Goal: Communication & Community: Answer question/provide support

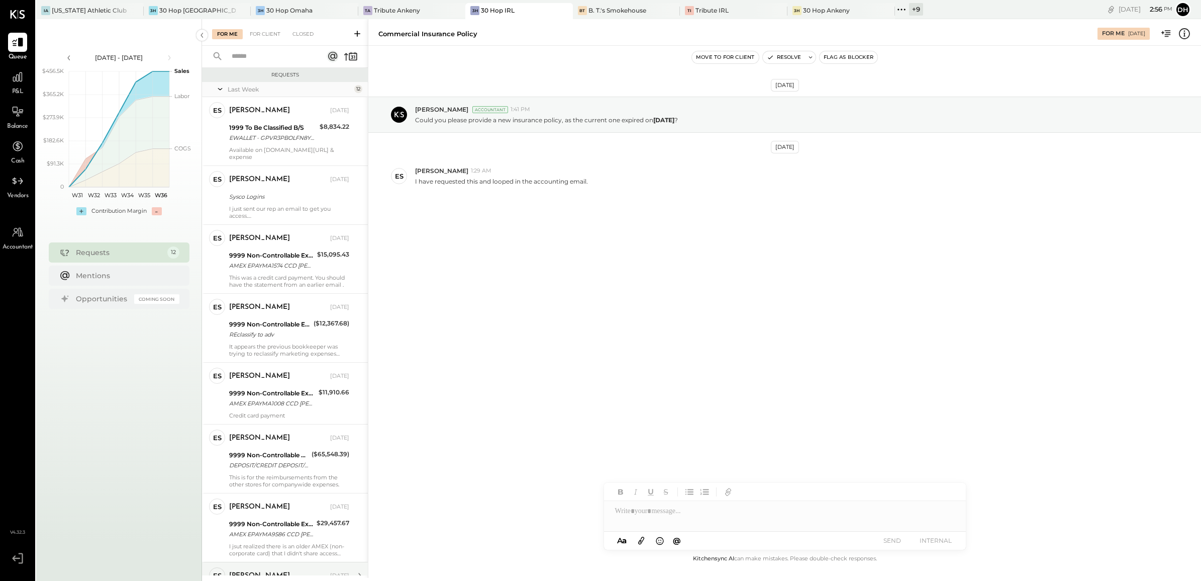
scroll to position [318, 0]
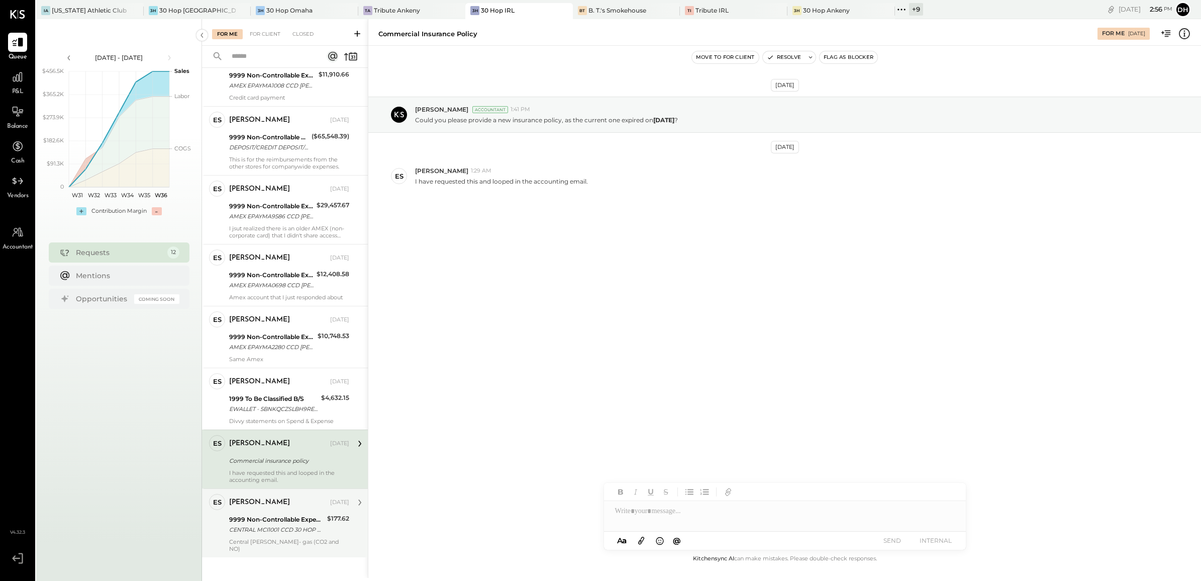
click at [235, 514] on div "9999 Non-Controllable Expenses:Other Income and Expenses:To Be Classified P&L" at bounding box center [276, 519] width 95 height 10
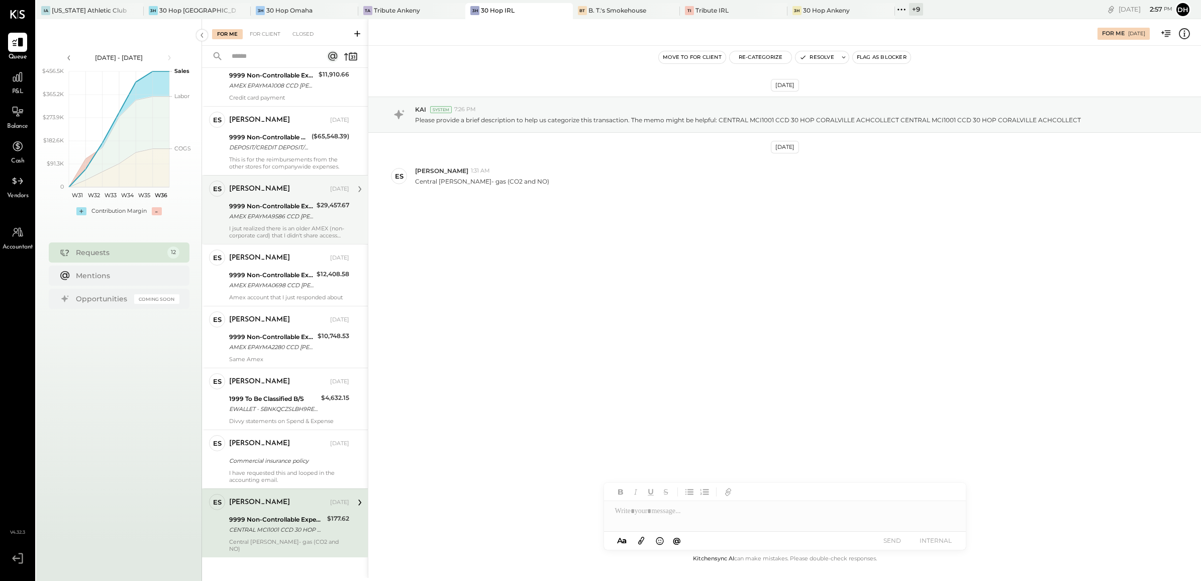
click at [265, 211] on div "AMEX EPAYMA9586 CCD DAN BLUM ACH PMT AMEX EPAYMA9586 CCD DAN BLUM ACH PMT" at bounding box center [271, 216] width 84 height 10
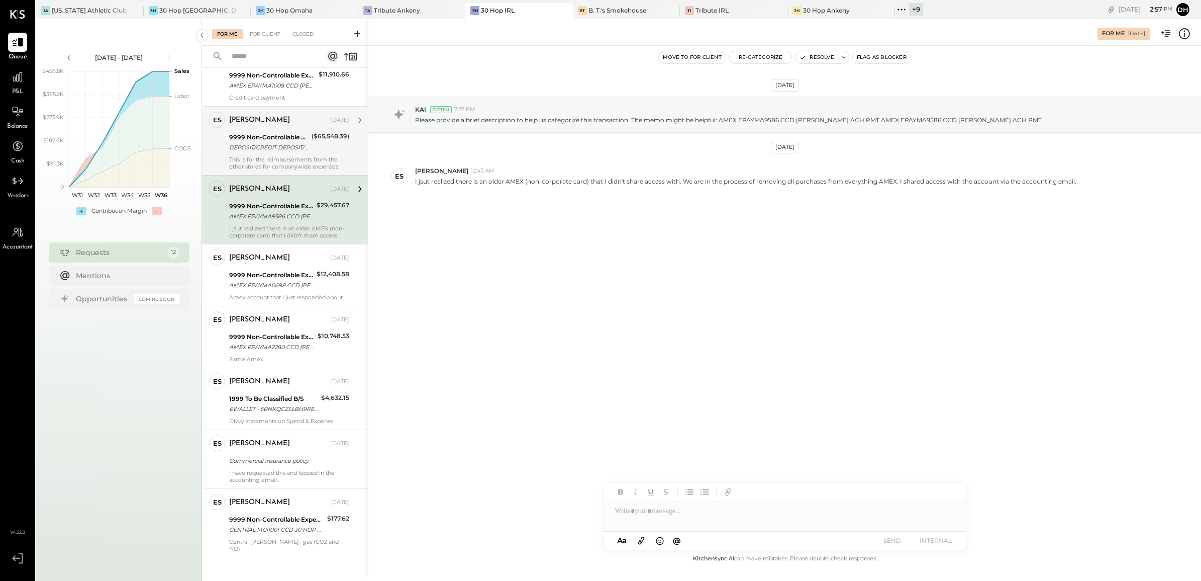
click at [282, 132] on div "9999 Non-Controllable Expenses:Other Income and Expenses:To Be Classified P&L" at bounding box center [268, 137] width 79 height 10
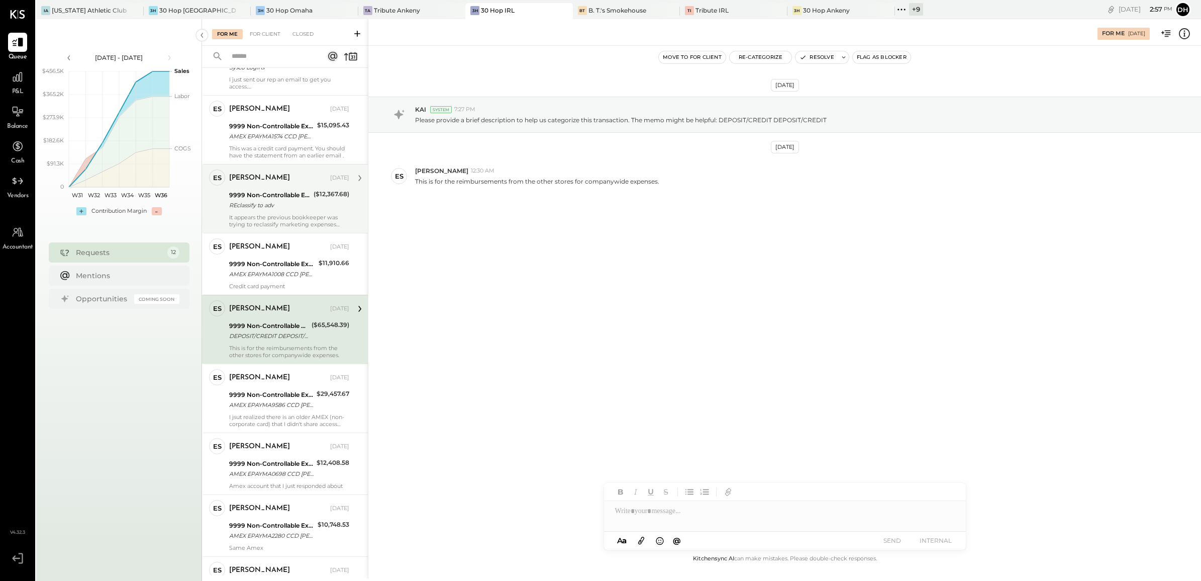
scroll to position [4, 0]
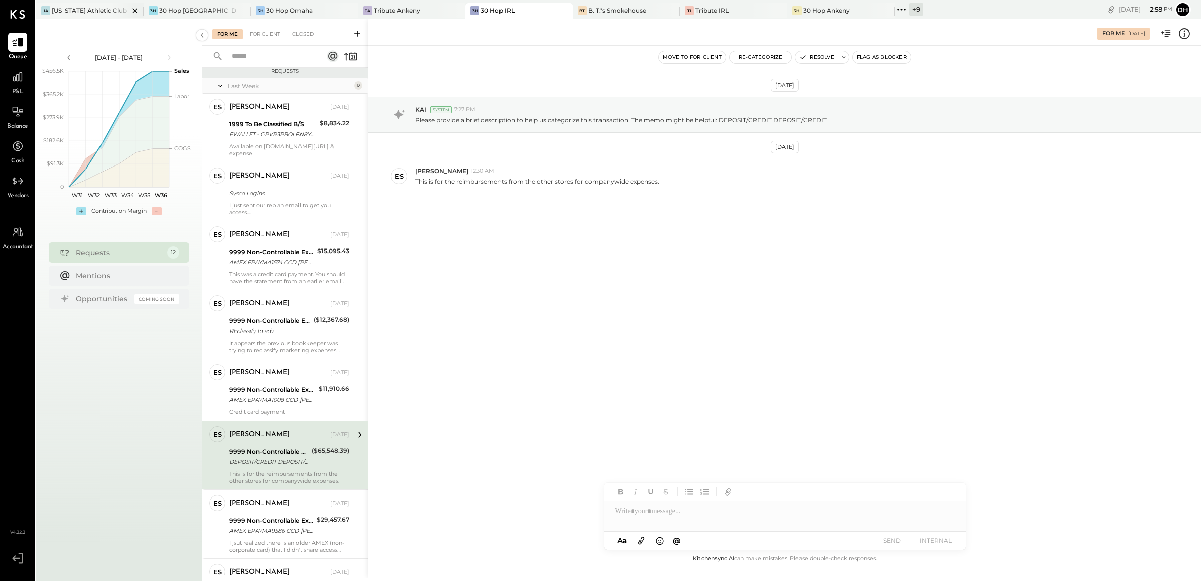
click at [104, 4] on div "IA Iowa Athletic Club" at bounding box center [90, 11] width 108 height 16
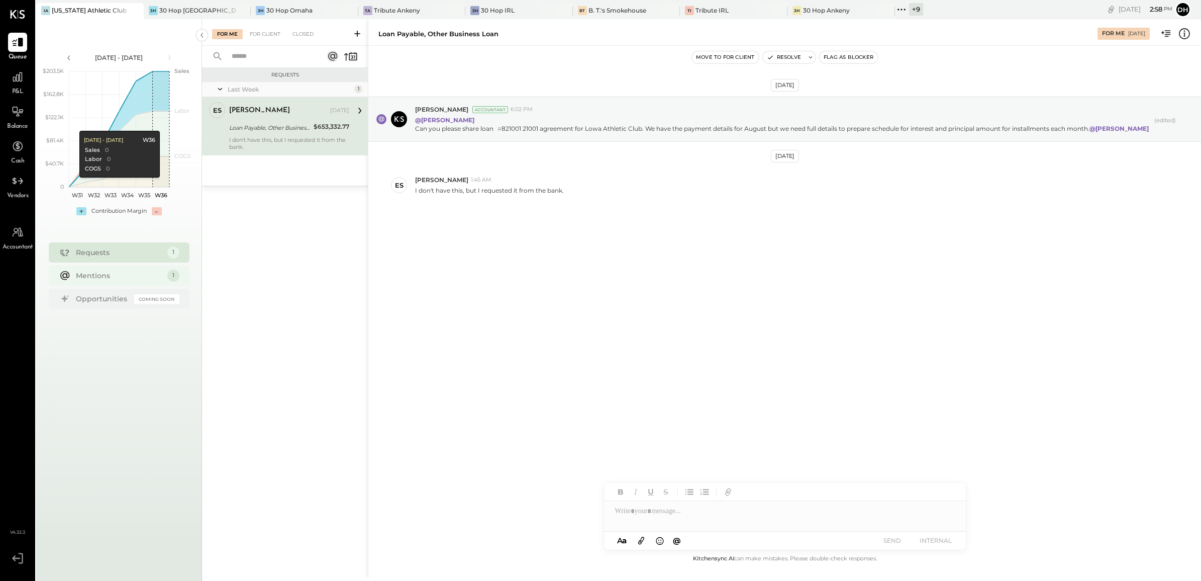
click at [117, 273] on div "Mentions" at bounding box center [119, 275] width 86 height 10
click at [184, 9] on div "30 Hop [GEOGRAPHIC_DATA]" at bounding box center [197, 10] width 77 height 9
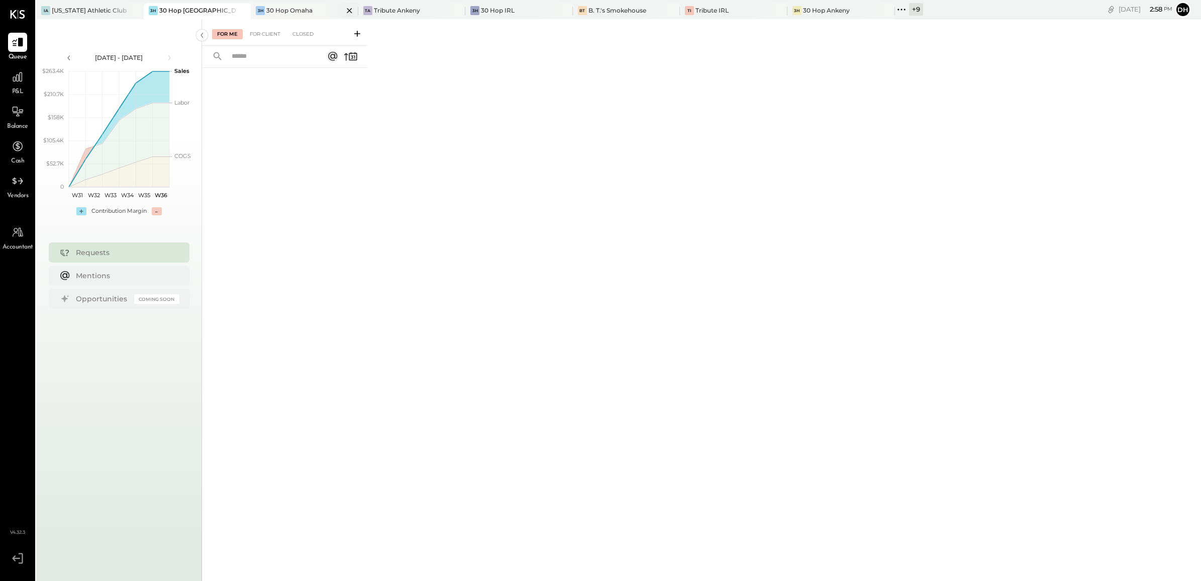
click at [279, 11] on div "30 Hop Omaha" at bounding box center [289, 10] width 46 height 9
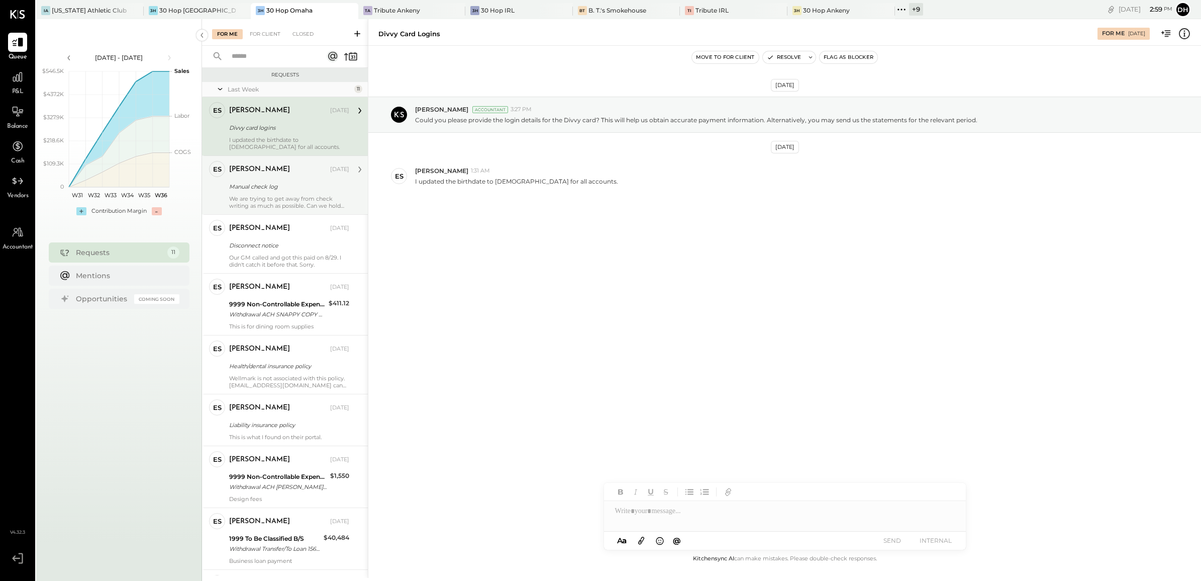
click at [232, 175] on div "Erik Shewmaker Aug 30, 2025" at bounding box center [289, 169] width 120 height 14
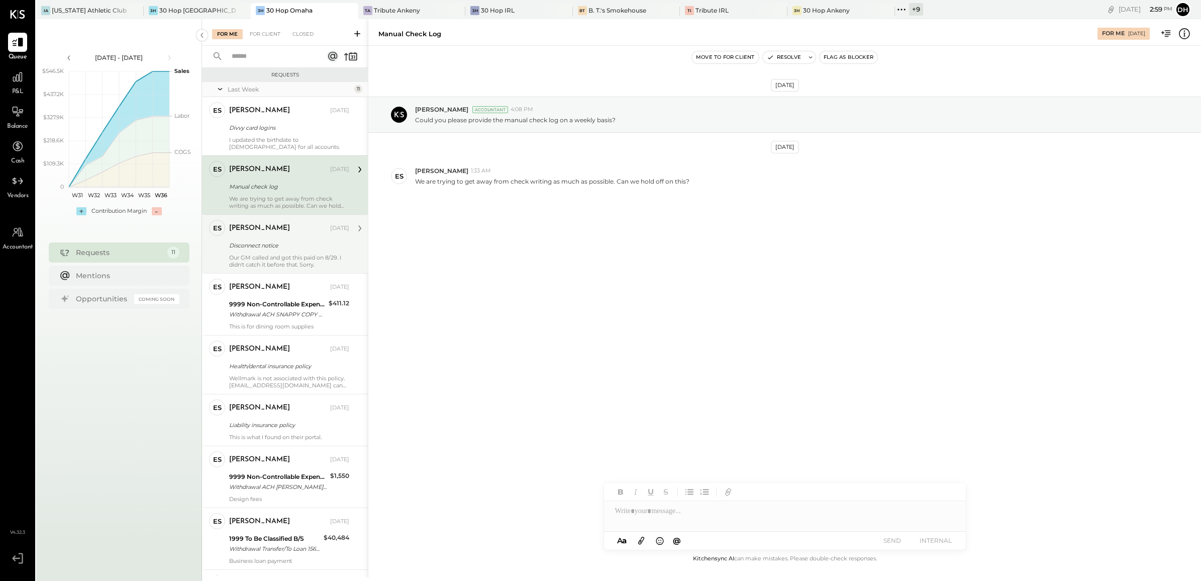
click at [244, 262] on div "Our GM called and got this paid on 8/29. I didn't catch it before that. Sorry." at bounding box center [289, 261] width 120 height 14
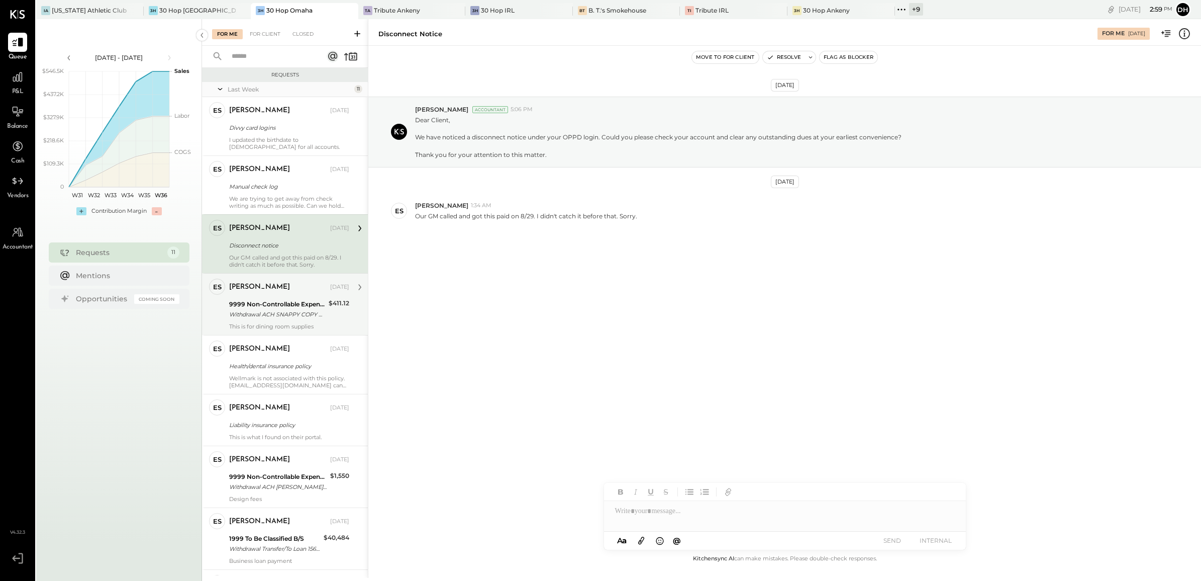
click at [265, 307] on div "9999 Non-Controllable Expenses:Other Income and Expenses:To Be Classified P&L" at bounding box center [277, 304] width 97 height 10
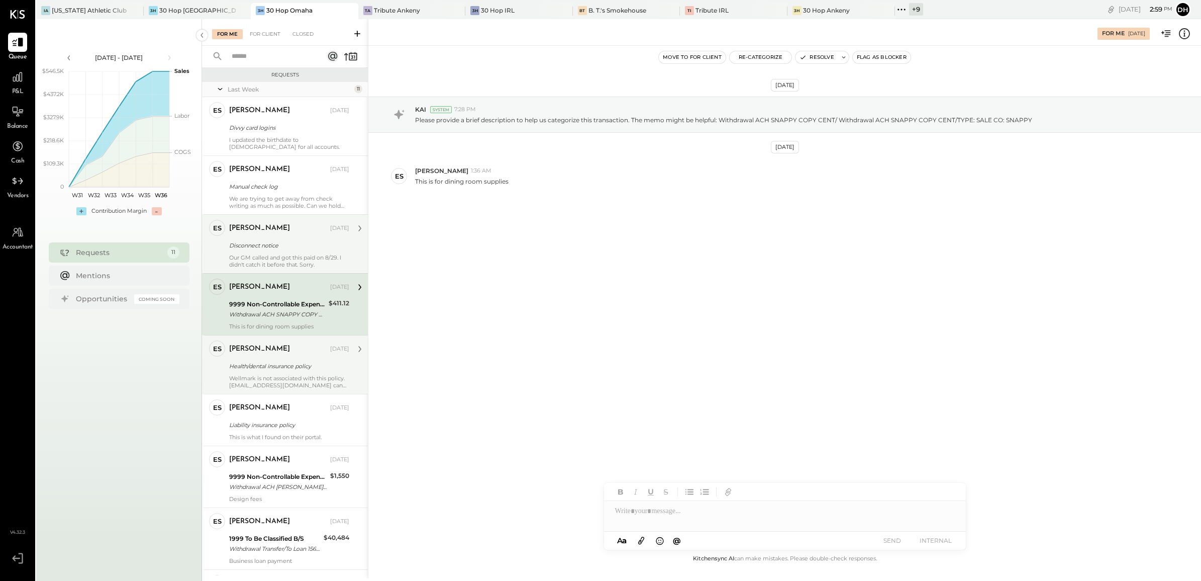
click at [255, 372] on div "Health/dental insurance policy" at bounding box center [287, 366] width 117 height 12
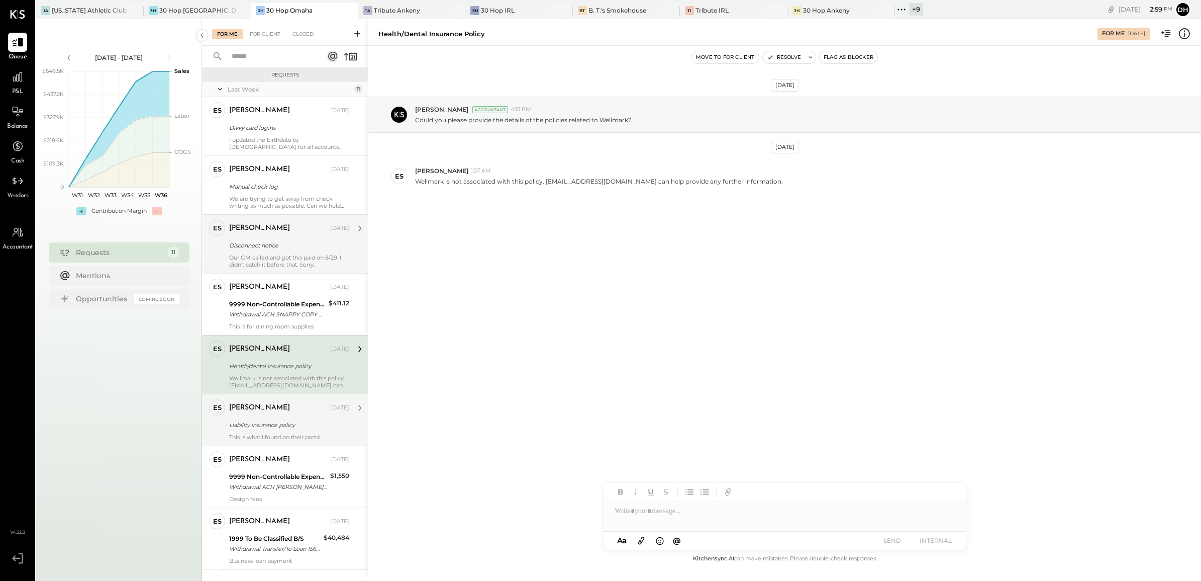
click at [256, 398] on div "ES Erik Shewmaker Owner Erik Shewmaker Aug 30, 2025 Liability insurance policy …" at bounding box center [285, 420] width 166 height 52
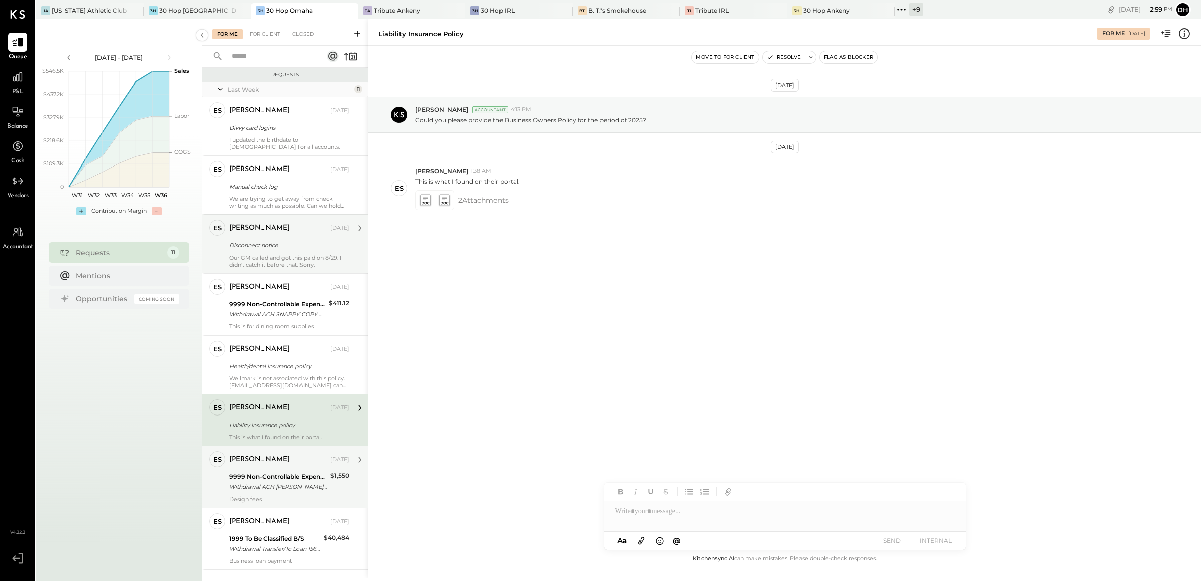
click at [270, 461] on div "[PERSON_NAME]" at bounding box center [259, 459] width 61 height 10
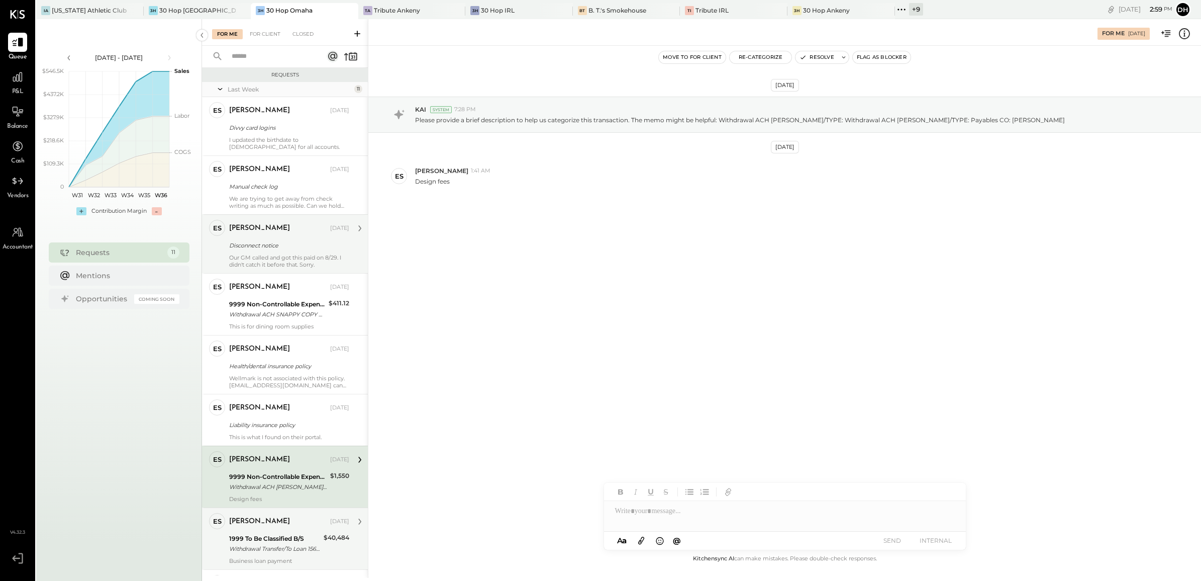
click at [296, 530] on div "Erik Shewmaker Aug 30, 2025" at bounding box center [289, 521] width 120 height 17
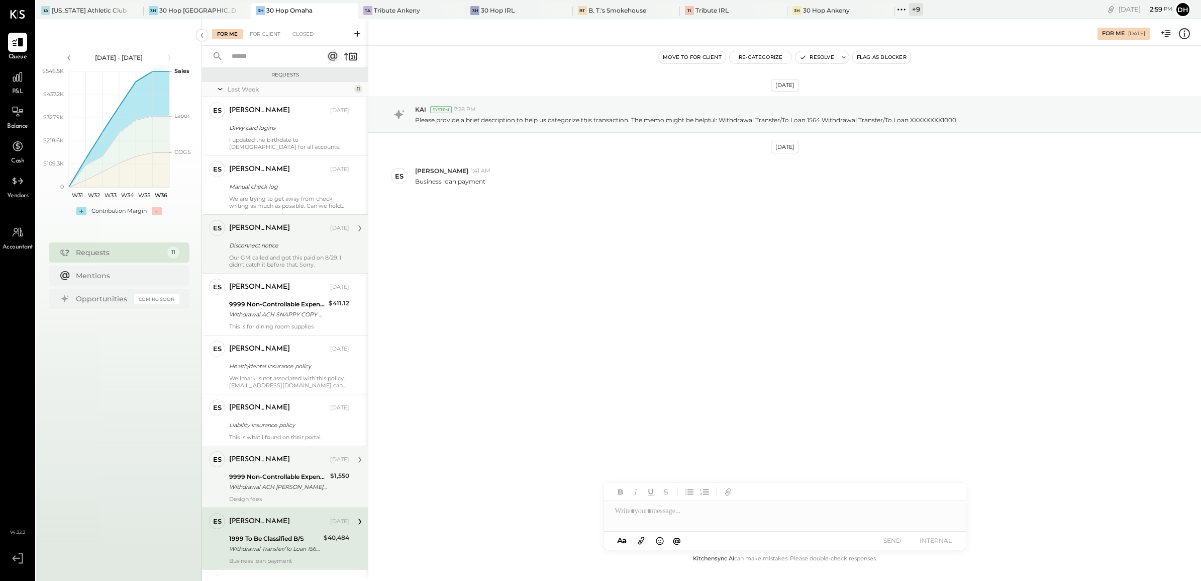
click at [268, 483] on div "Withdrawal ACH [PERSON_NAME]/TYPE: Withdrawal ACH [PERSON_NAME]/TYPE: Payables …" at bounding box center [278, 487] width 98 height 10
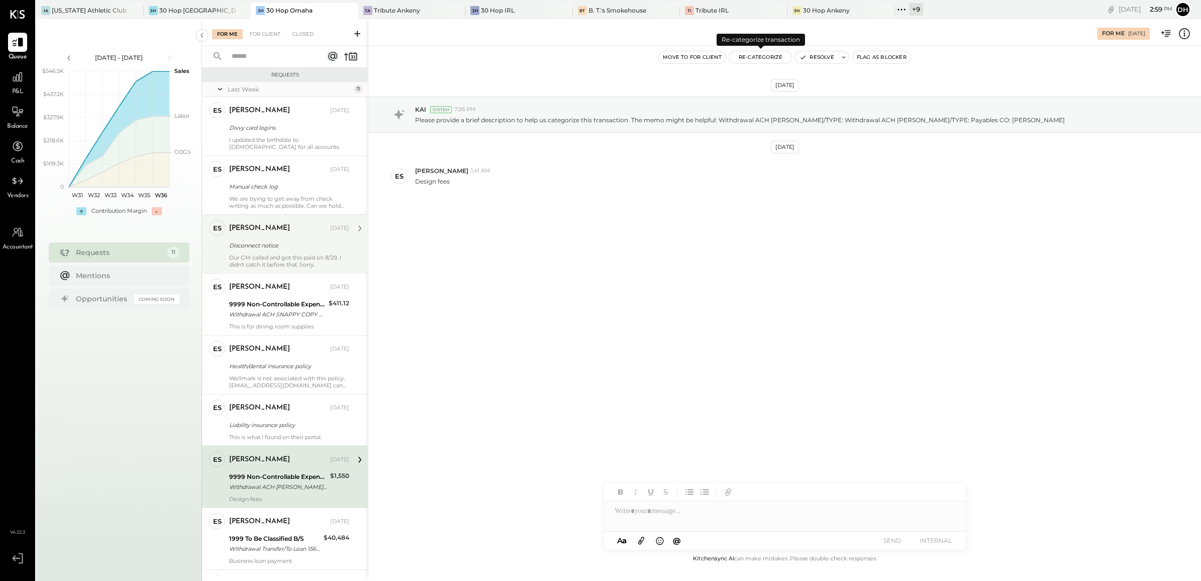
click at [772, 58] on button "Re-Categorize" at bounding box center [761, 57] width 62 height 12
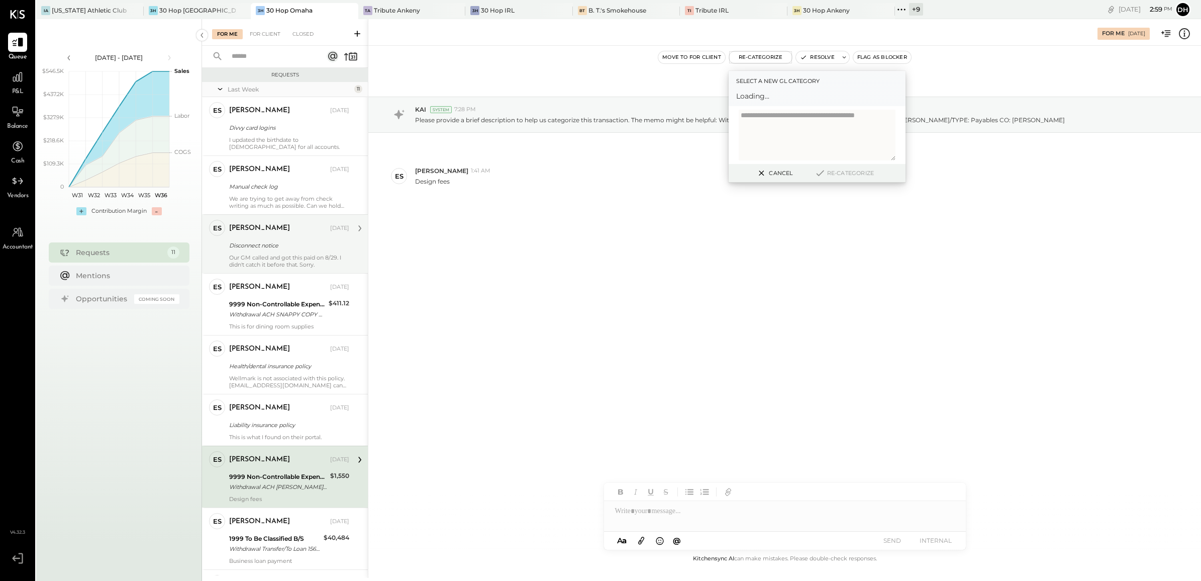
click at [785, 96] on span "Loading..." at bounding box center [817, 96] width 162 height 10
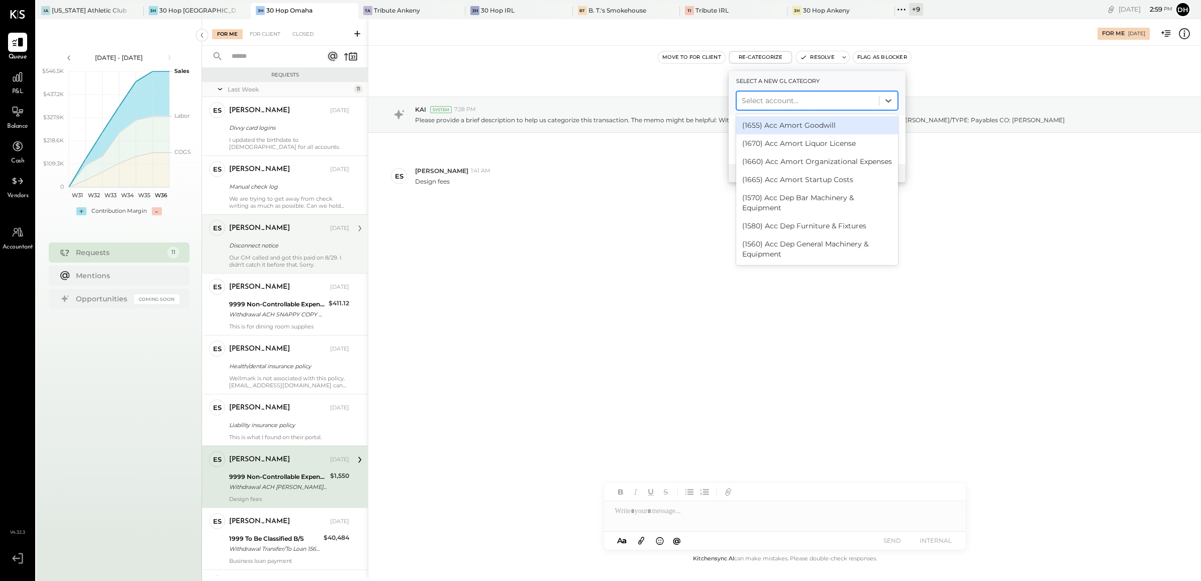
click at [757, 101] on div at bounding box center [808, 101] width 132 height 12
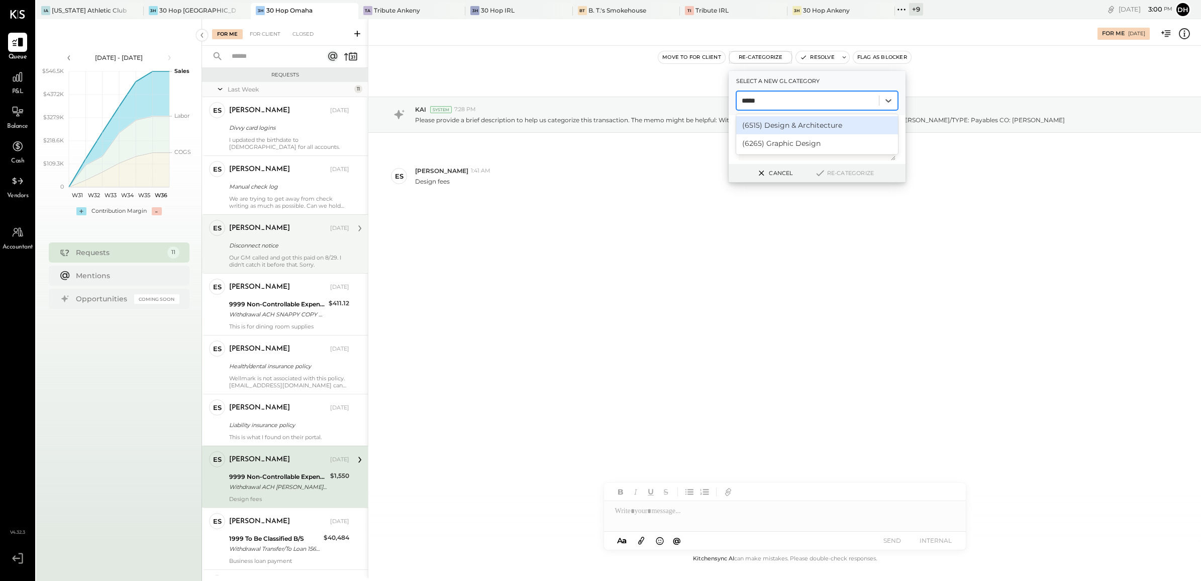
type input "******"
click at [773, 126] on div "(6515) Design & Architecture" at bounding box center [817, 125] width 162 height 18
click at [834, 172] on button "Re-Categorize" at bounding box center [844, 173] width 66 height 12
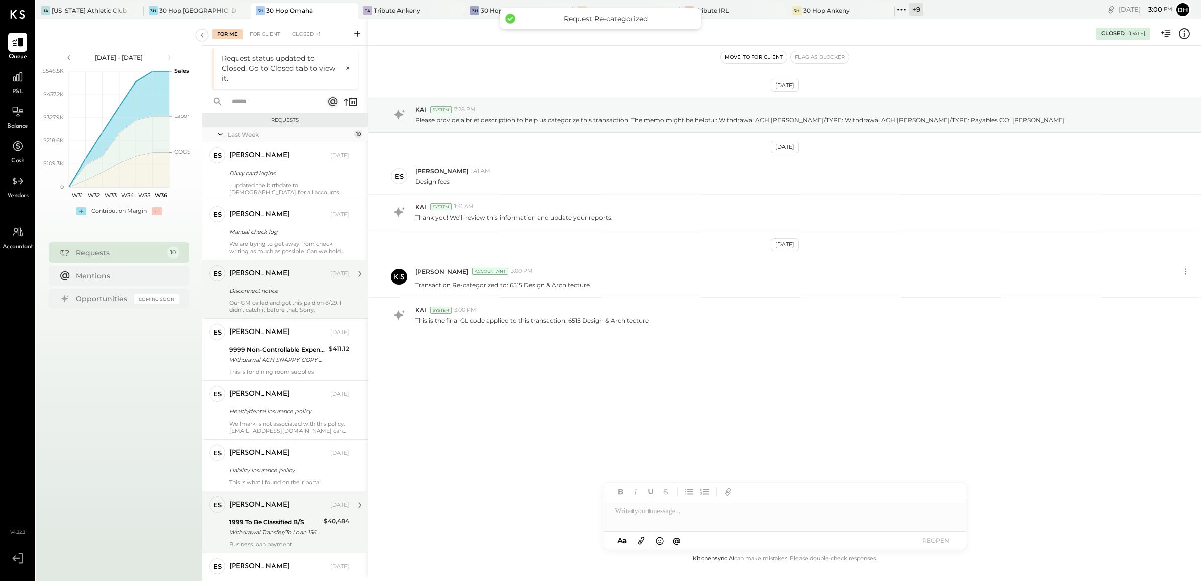
scroll to position [109, 0]
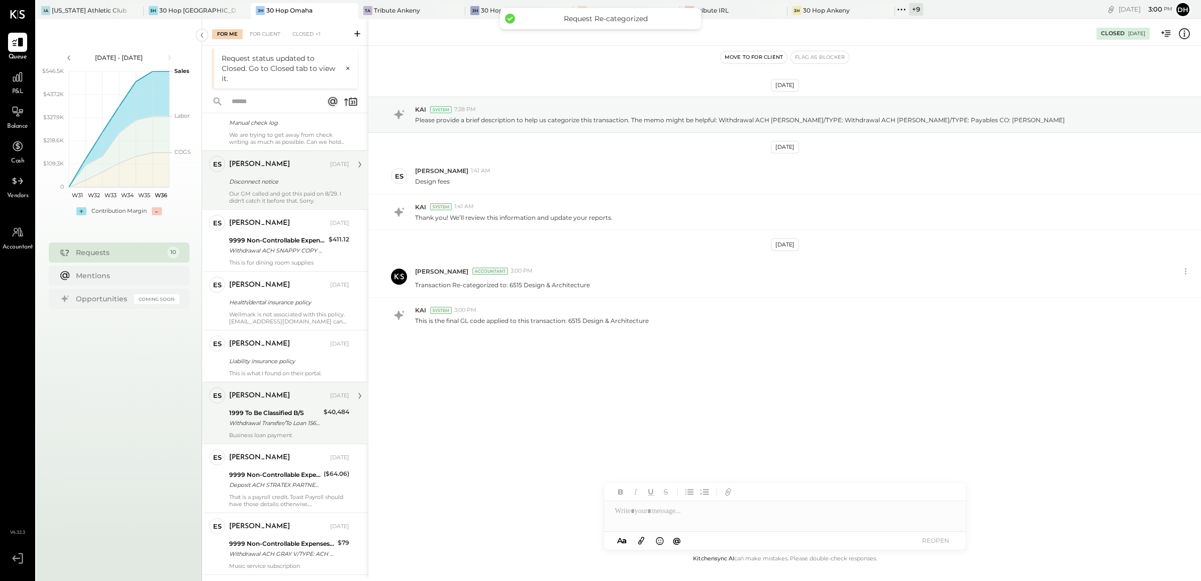
click at [282, 544] on div "9999 Non-Controllable Expenses:Other Income and Expenses:To Be Classified P&L" at bounding box center [282, 543] width 106 height 10
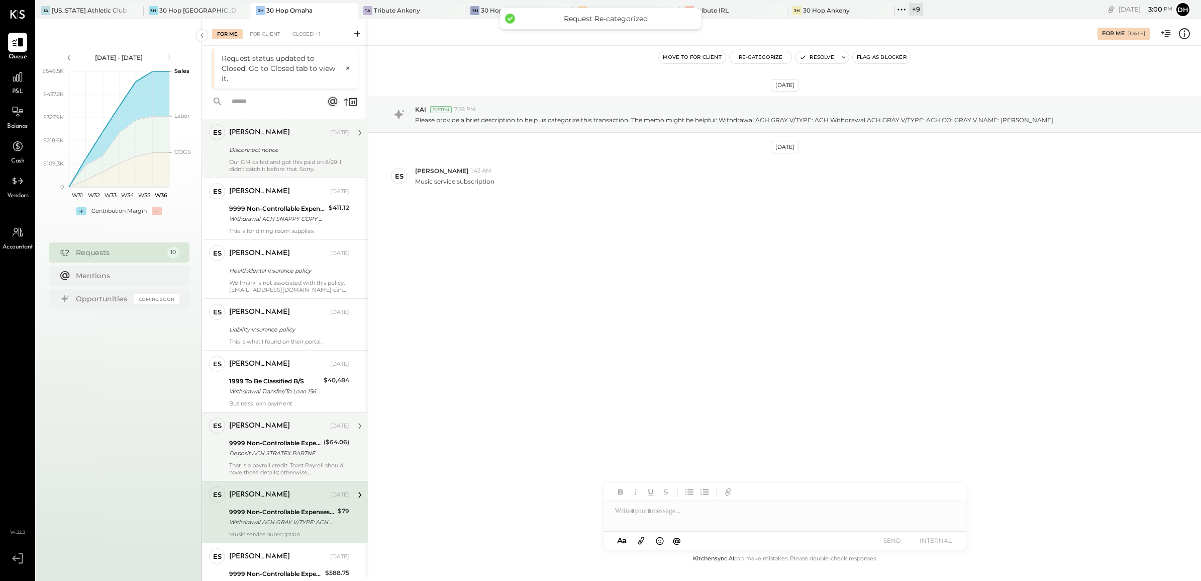
scroll to position [156, 0]
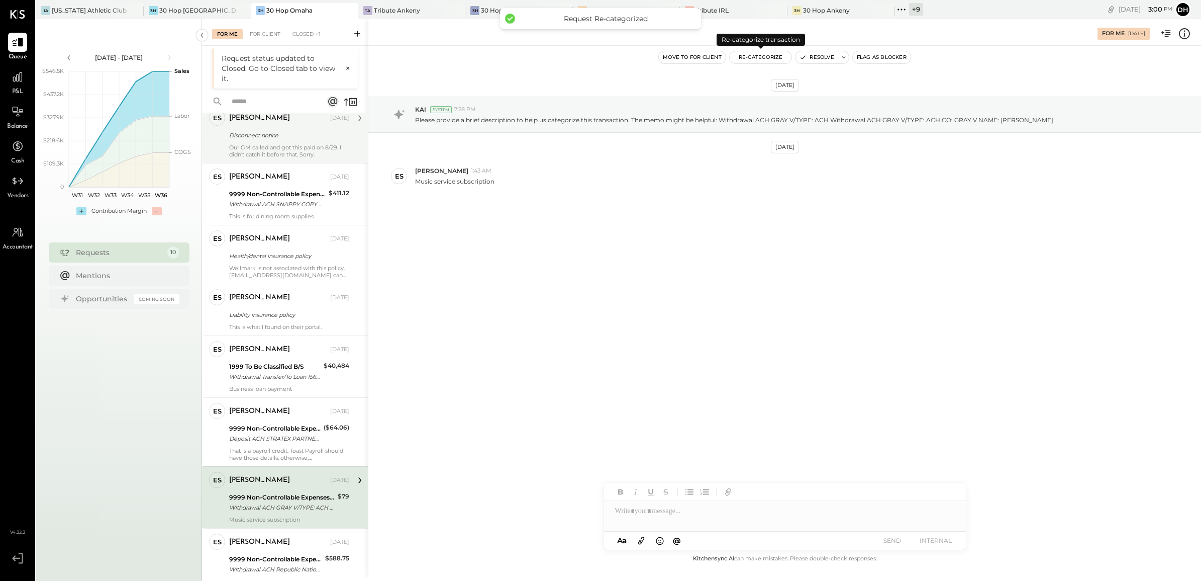
click at [748, 61] on button "Re-Categorize" at bounding box center [761, 57] width 62 height 12
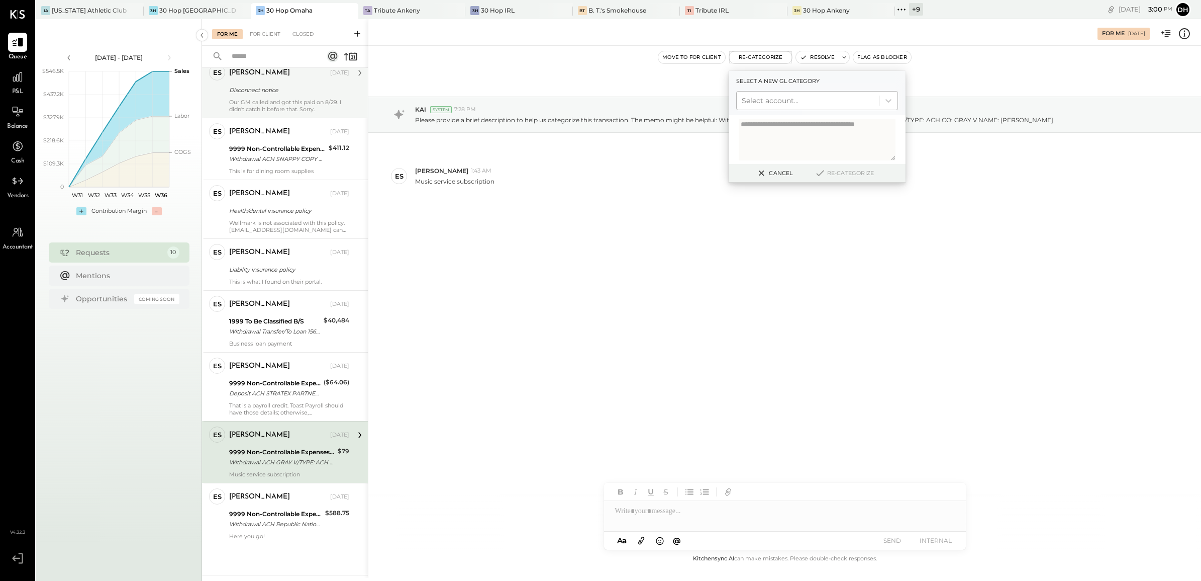
click at [762, 101] on div at bounding box center [808, 101] width 132 height 12
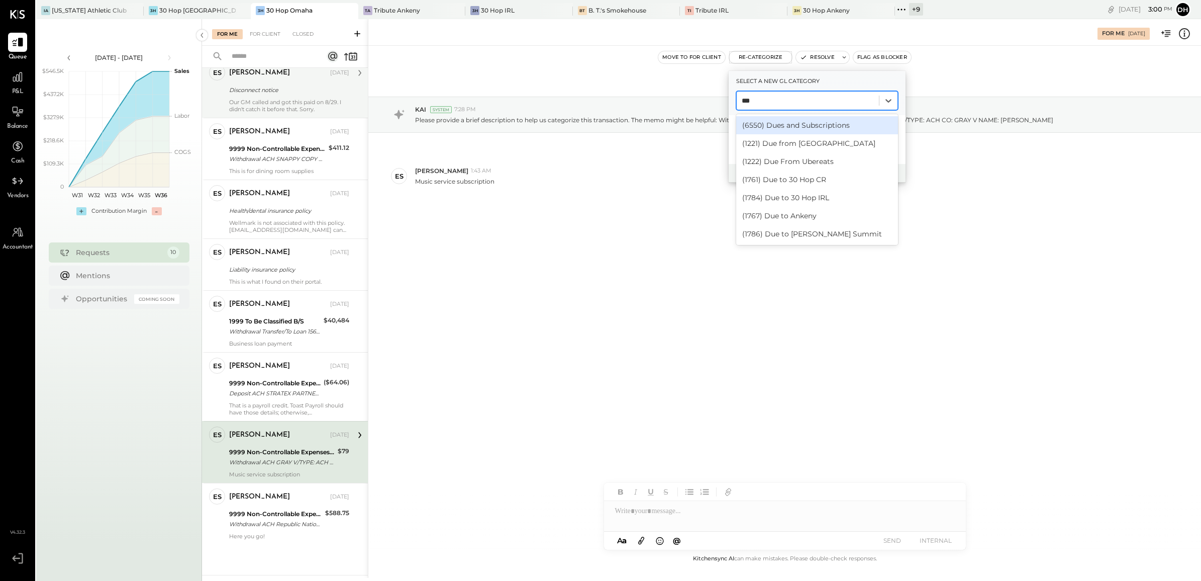
type input "****"
click at [812, 119] on div "(6550) Dues and Subscriptions" at bounding box center [817, 125] width 162 height 18
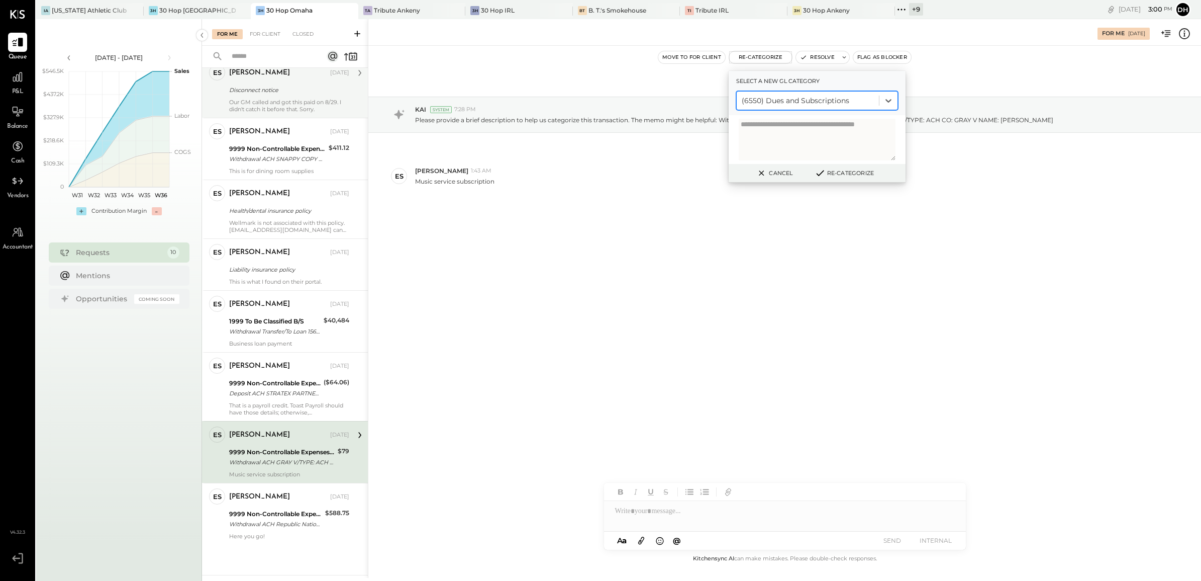
click at [833, 169] on button "Re-Categorize" at bounding box center [844, 173] width 66 height 12
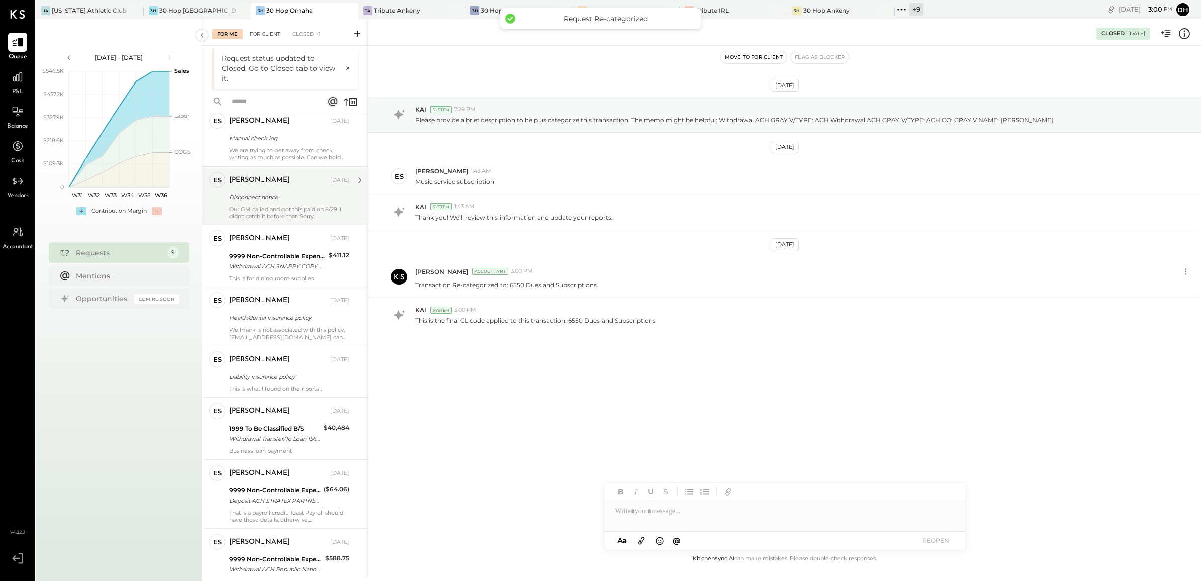
click at [272, 30] on div "For Client" at bounding box center [265, 34] width 41 height 10
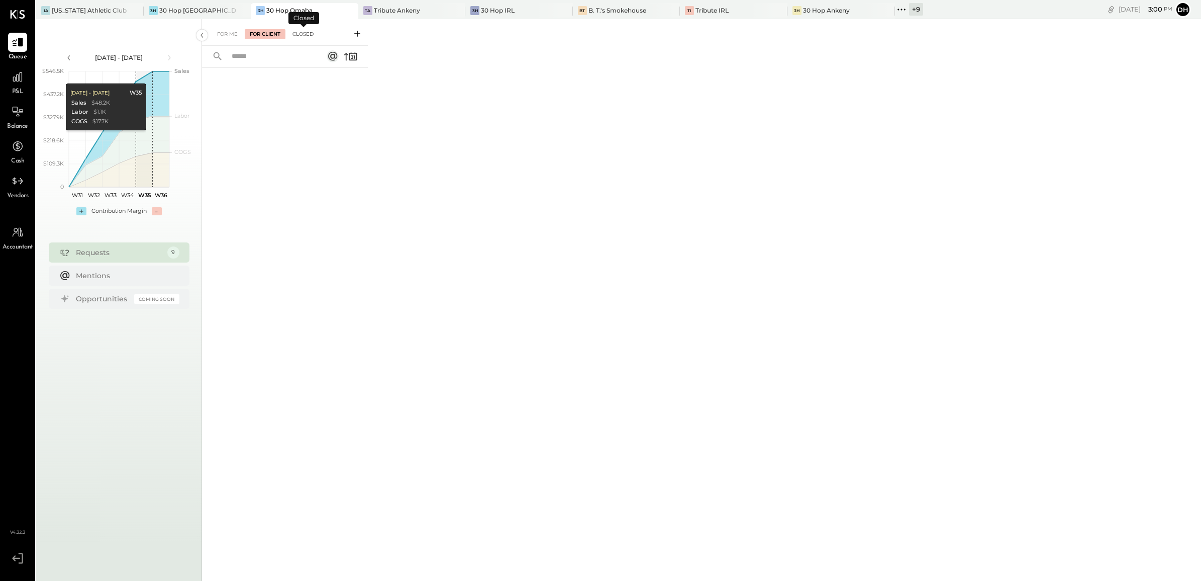
click at [312, 32] on div "Closed" at bounding box center [303, 34] width 31 height 10
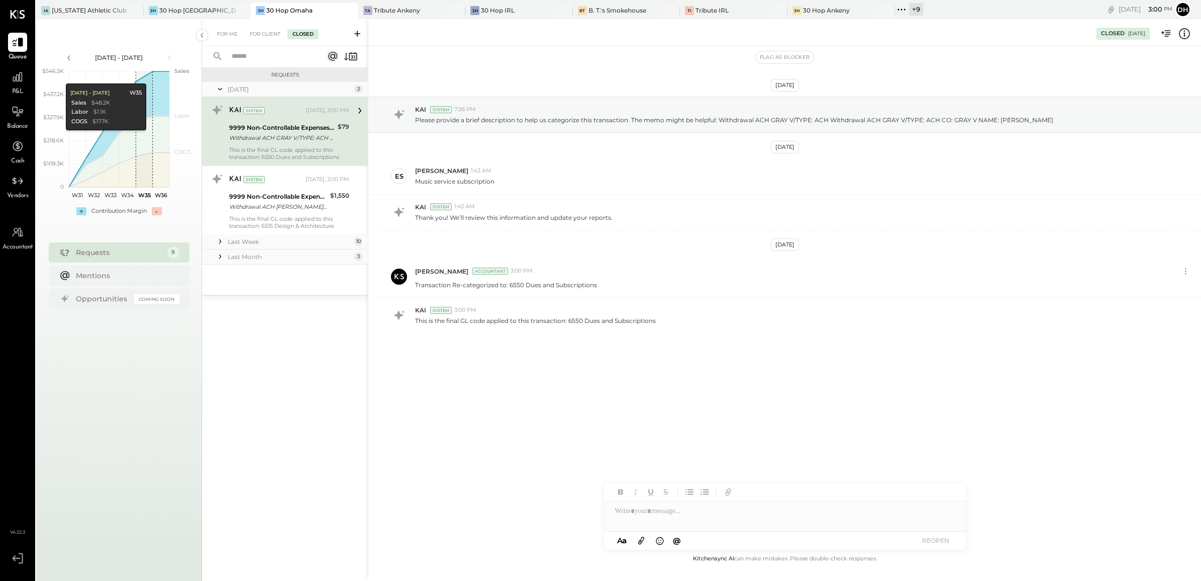
click at [262, 124] on div "9999 Non-Controllable Expenses:Other Income and Expenses:To Be Classified P&L" at bounding box center [282, 128] width 106 height 10
click at [219, 29] on div "For Me" at bounding box center [227, 34] width 31 height 10
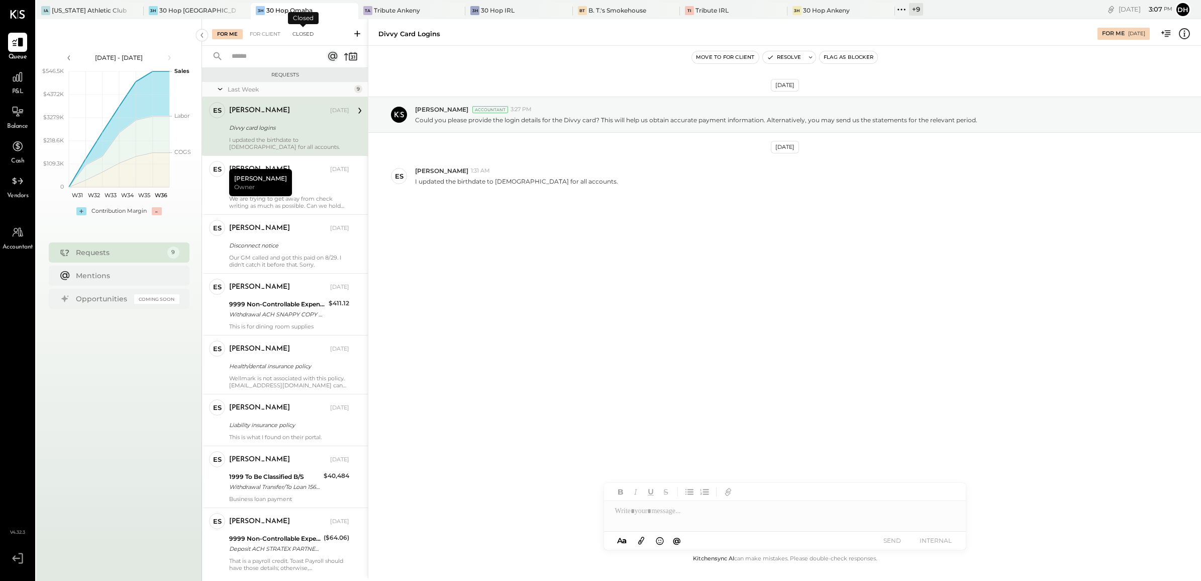
click at [298, 31] on div "Closed" at bounding box center [303, 34] width 31 height 10
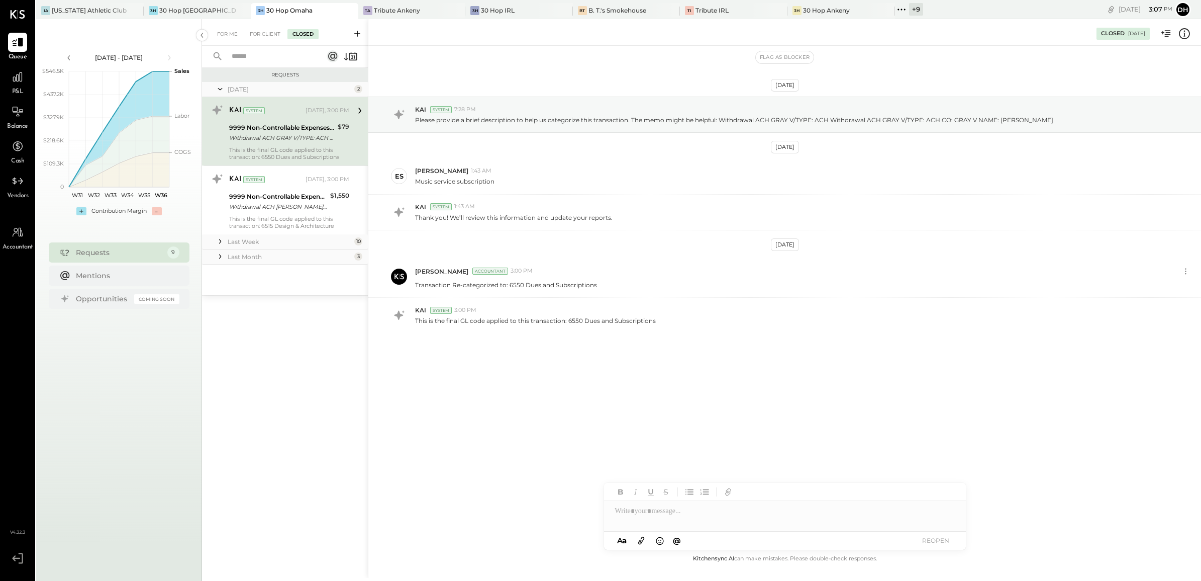
click at [267, 57] on input "text" at bounding box center [271, 56] width 91 height 17
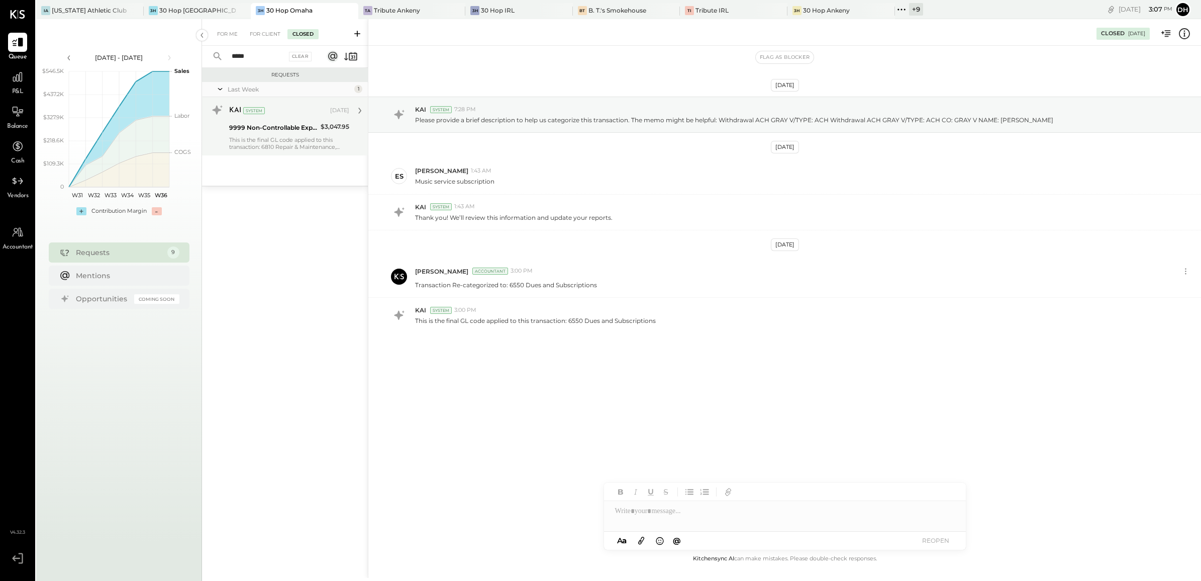
click at [264, 139] on div "This is the final GL code applied to this transaction: 6810 Repair & Maintenanc…" at bounding box center [289, 143] width 120 height 14
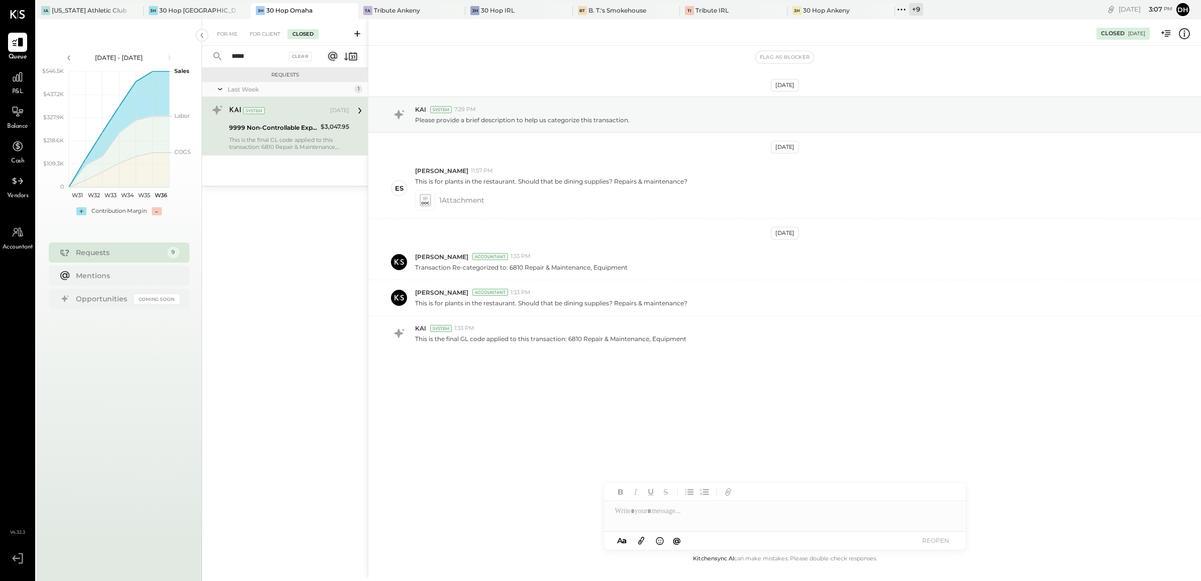
click at [264, 56] on input "*****" at bounding box center [256, 56] width 61 height 17
type input "**********"
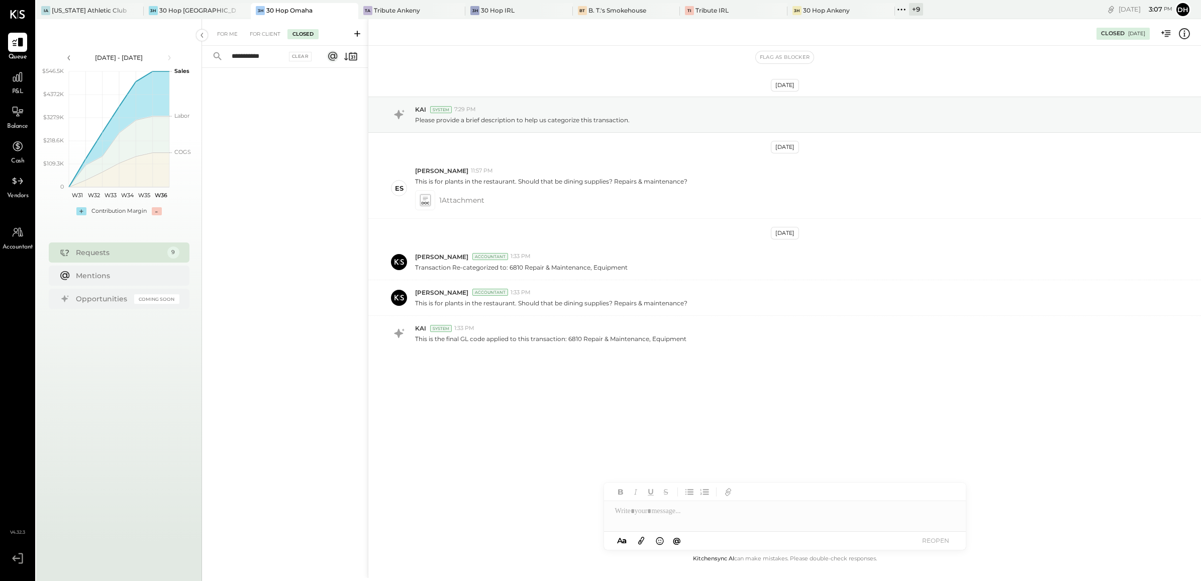
drag, startPoint x: 266, startPoint y: 56, endPoint x: 121, endPoint y: 49, distance: 146.0
click at [121, 49] on div "**********" at bounding box center [618, 309] width 1165 height 581
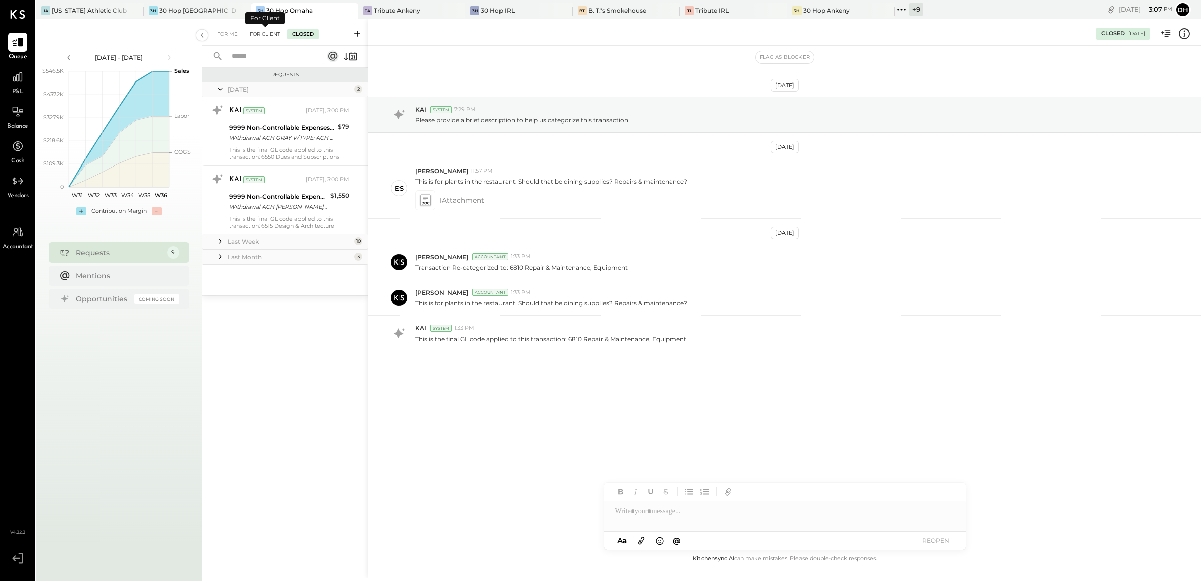
click at [278, 31] on div "For Client" at bounding box center [265, 34] width 41 height 10
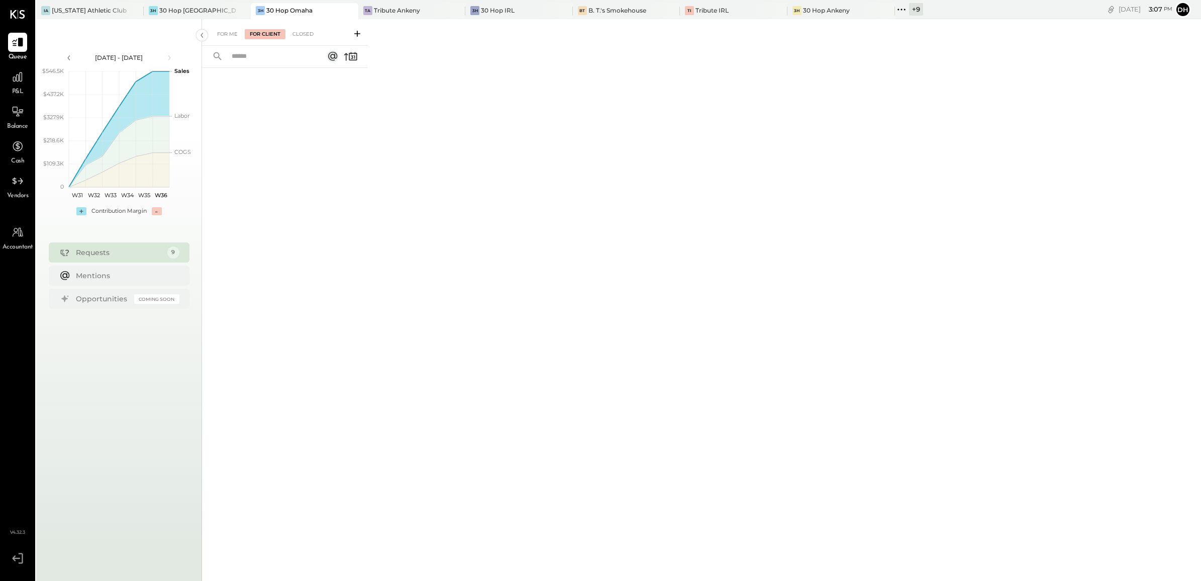
click at [268, 53] on input "text" at bounding box center [271, 56] width 91 height 17
type input "**********"
drag, startPoint x: 277, startPoint y: 56, endPoint x: 160, endPoint y: 55, distance: 117.6
click at [160, 55] on div "**********" at bounding box center [618, 309] width 1165 height 581
click at [183, 4] on div "3H 30 Hop Cedar Rapids" at bounding box center [198, 11] width 108 height 16
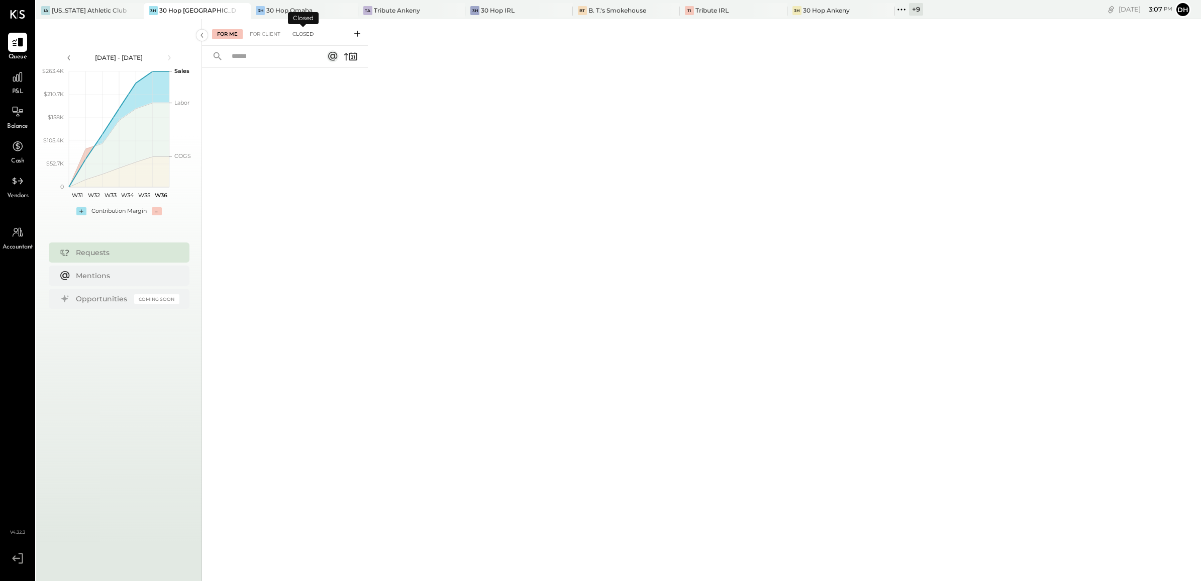
click at [303, 31] on div "Closed" at bounding box center [303, 34] width 31 height 10
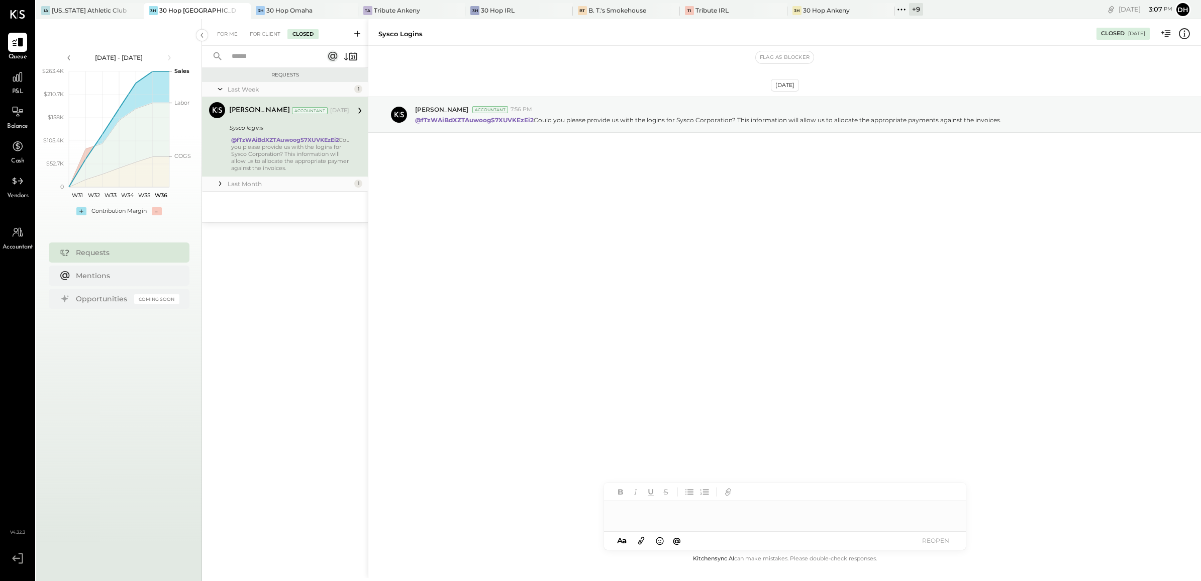
click at [284, 58] on input "text" at bounding box center [271, 56] width 91 height 17
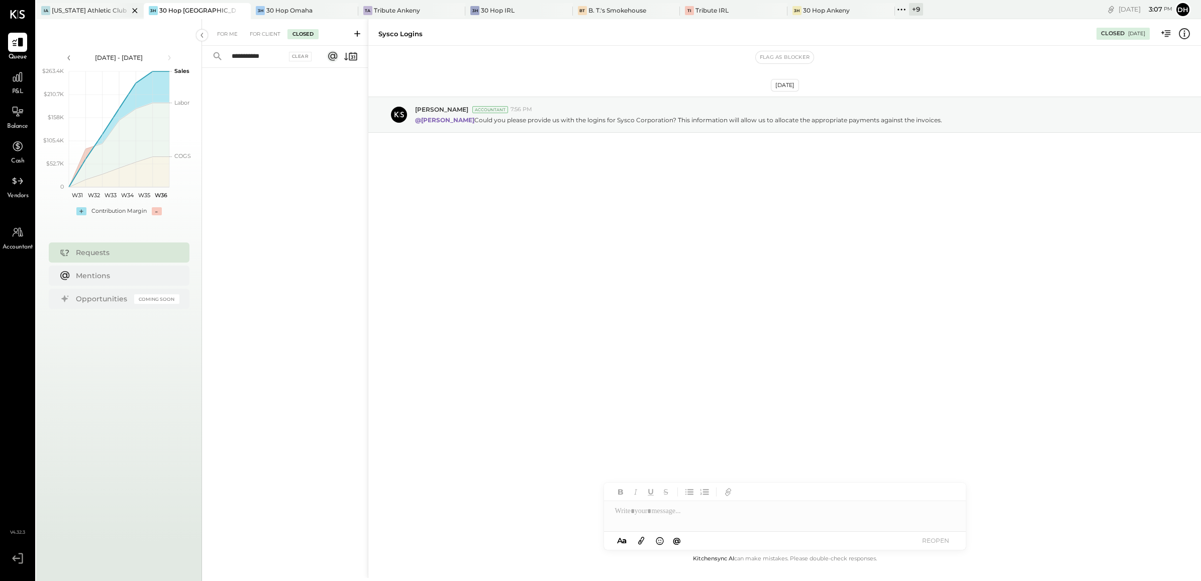
type input "**********"
click at [74, 3] on div "IA Iowa Athletic Club" at bounding box center [90, 11] width 108 height 16
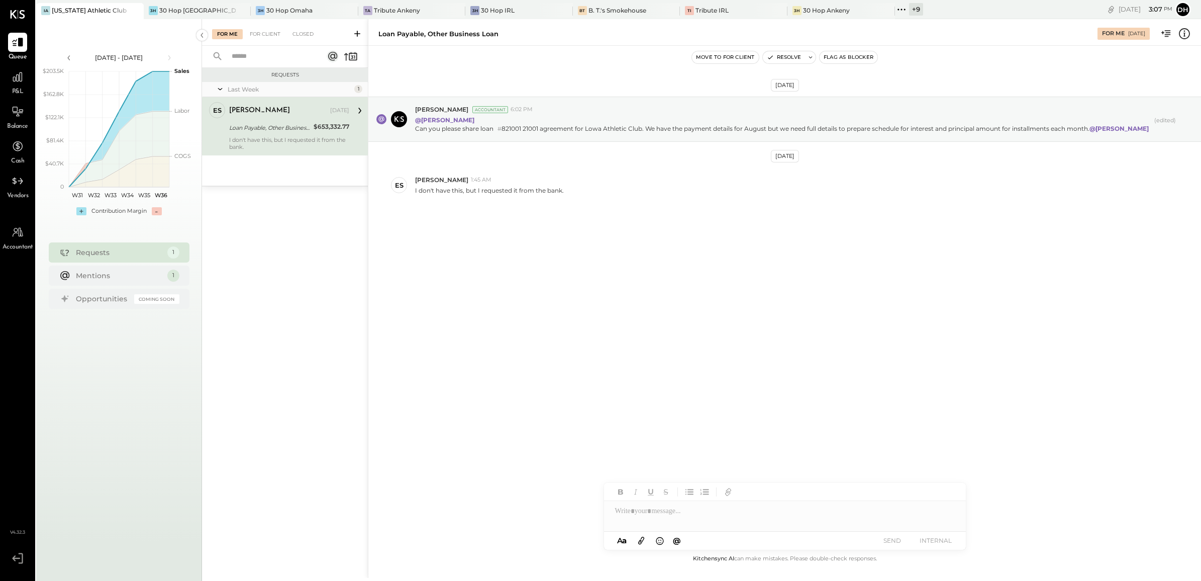
click at [303, 24] on div "For Me For Client Closed" at bounding box center [285, 32] width 166 height 27
click at [390, 11] on div "Tribute Ankeny" at bounding box center [397, 10] width 46 height 9
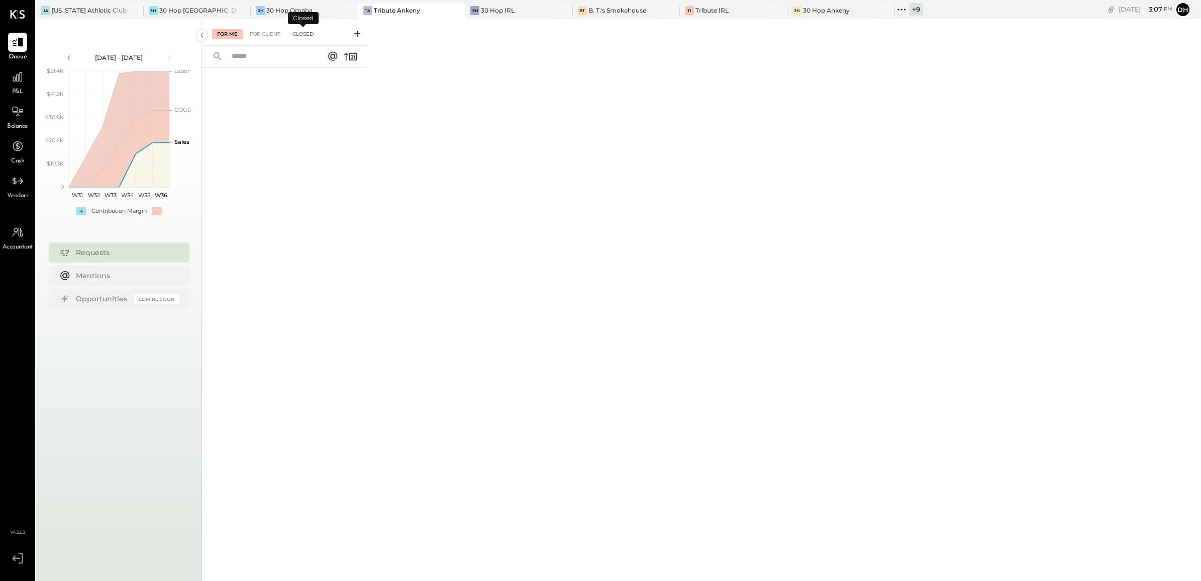
click at [302, 33] on div "Closed" at bounding box center [303, 34] width 31 height 10
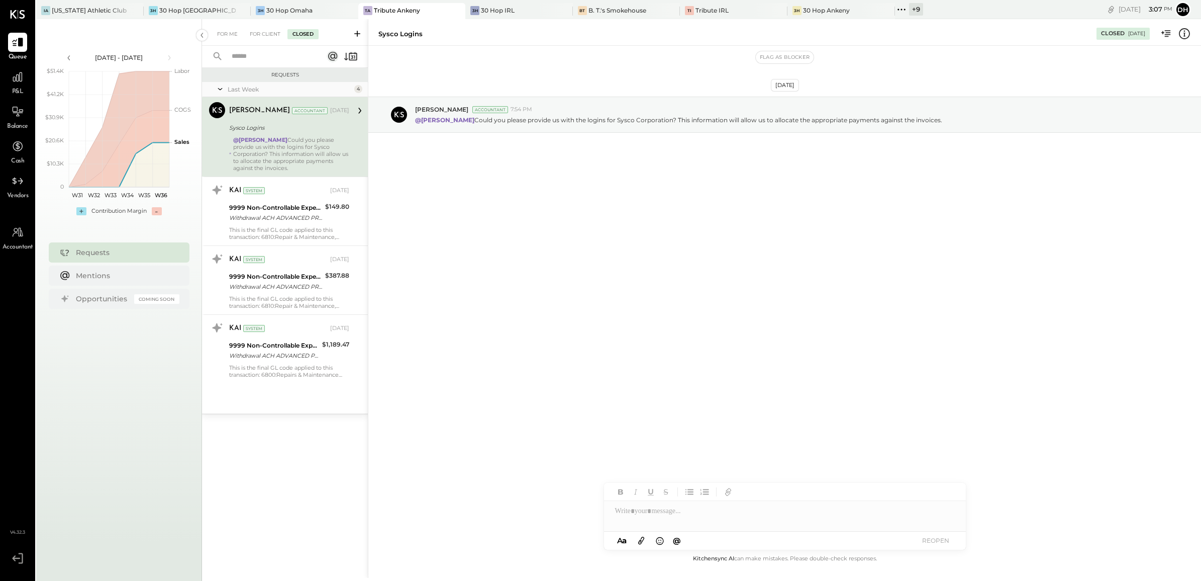
click at [287, 61] on input "text" at bounding box center [271, 56] width 91 height 17
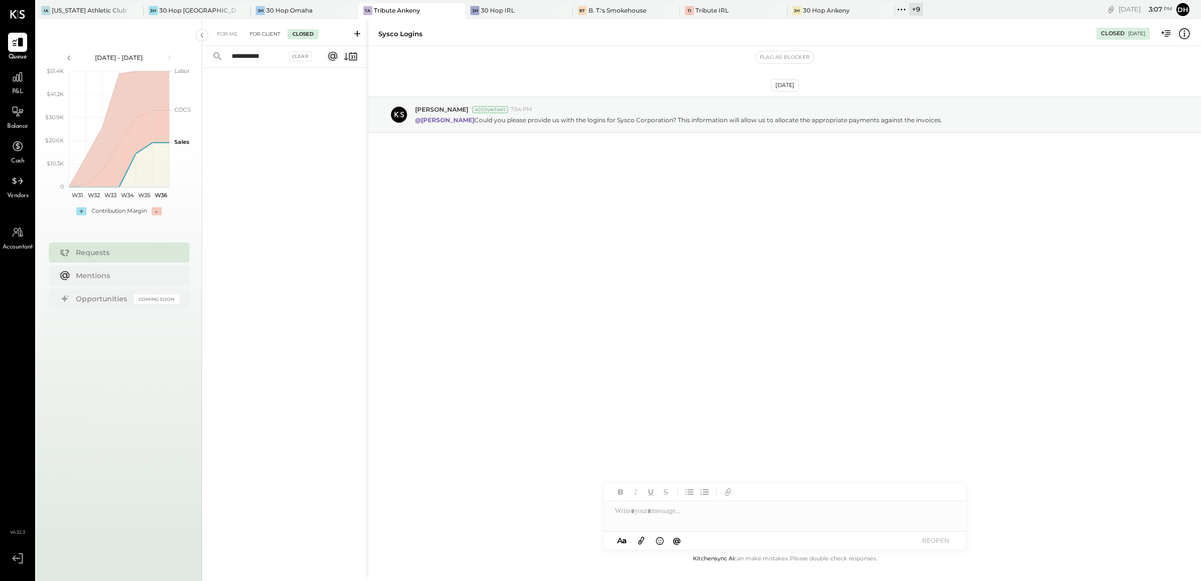
type input "**********"
click at [263, 35] on div "For Client" at bounding box center [265, 34] width 41 height 10
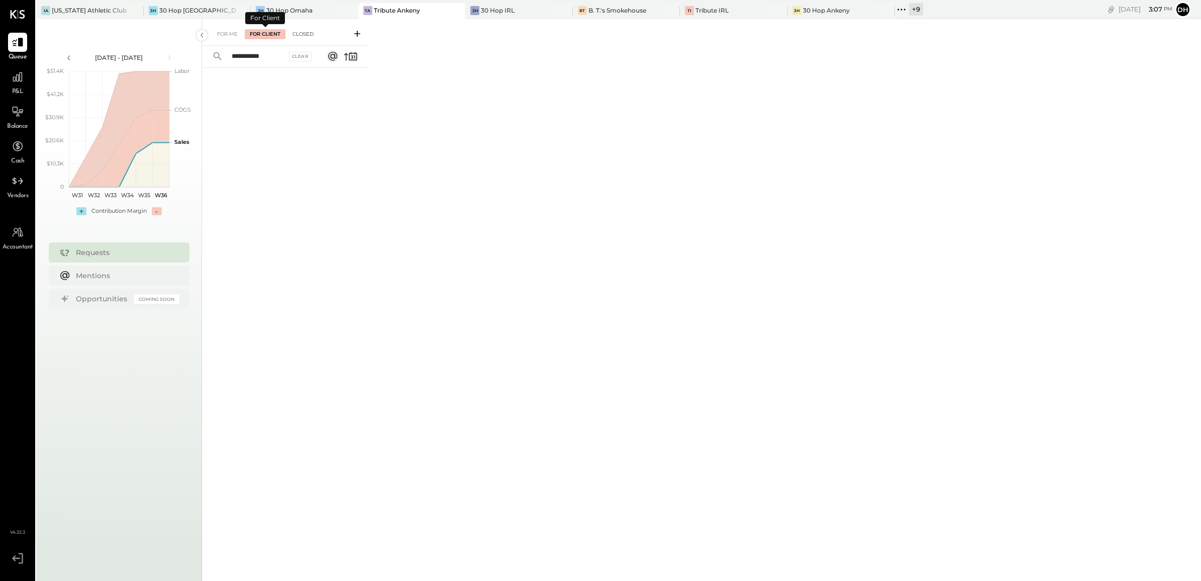
click at [311, 35] on div "Closed" at bounding box center [303, 34] width 31 height 10
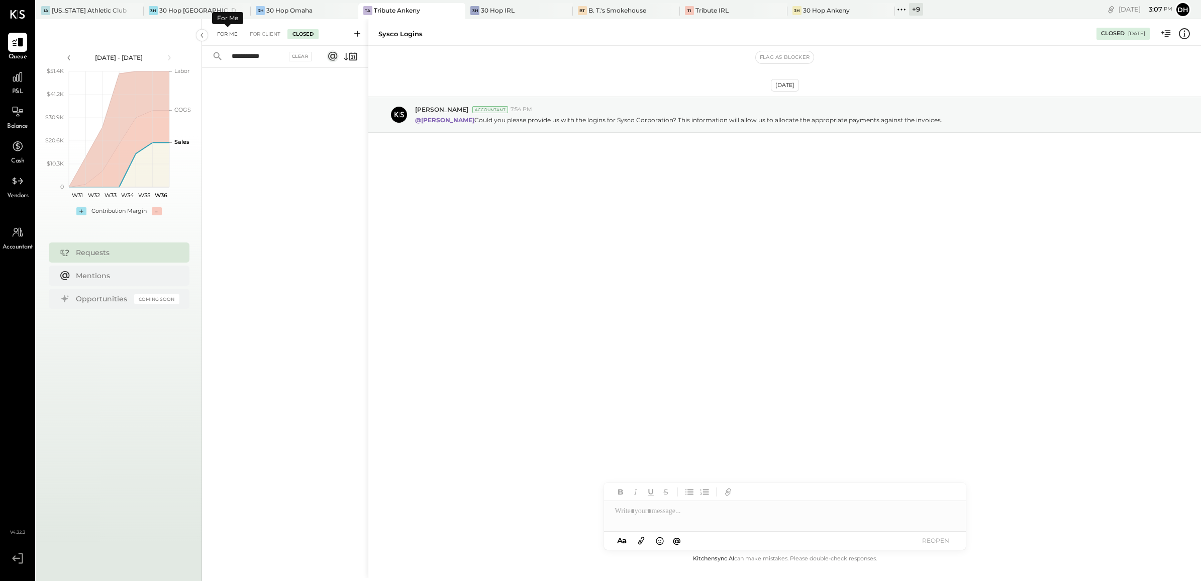
click at [224, 33] on div "For Me" at bounding box center [227, 34] width 31 height 10
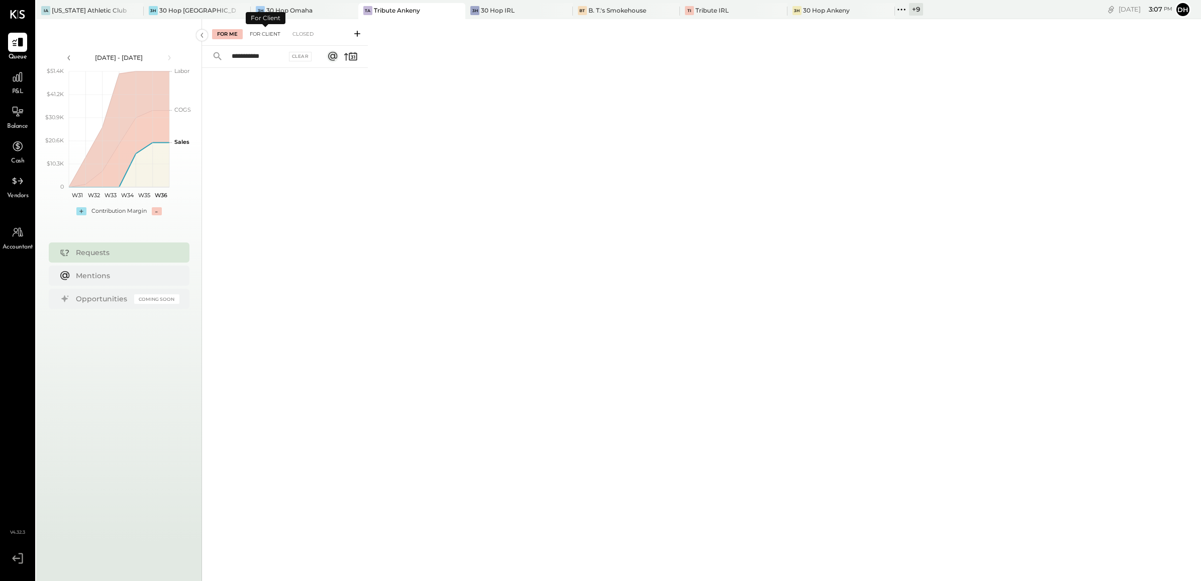
click at [254, 33] on div "For Client" at bounding box center [265, 34] width 41 height 10
click at [297, 33] on div "Closed" at bounding box center [303, 34] width 31 height 10
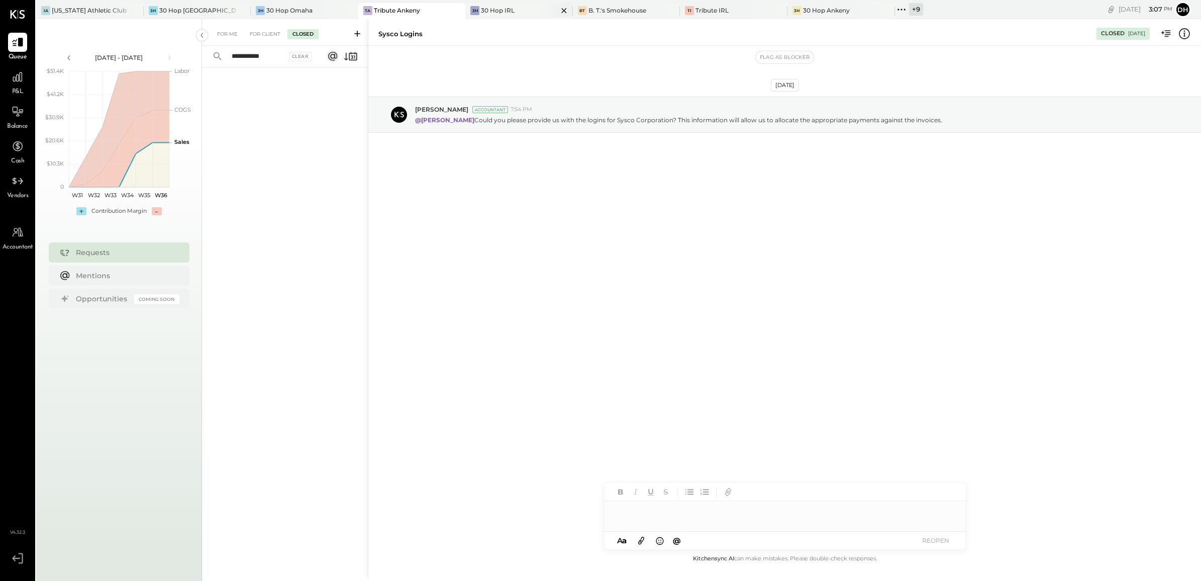
click at [509, 14] on div "3H 30 Hop IRL" at bounding box center [511, 10] width 92 height 9
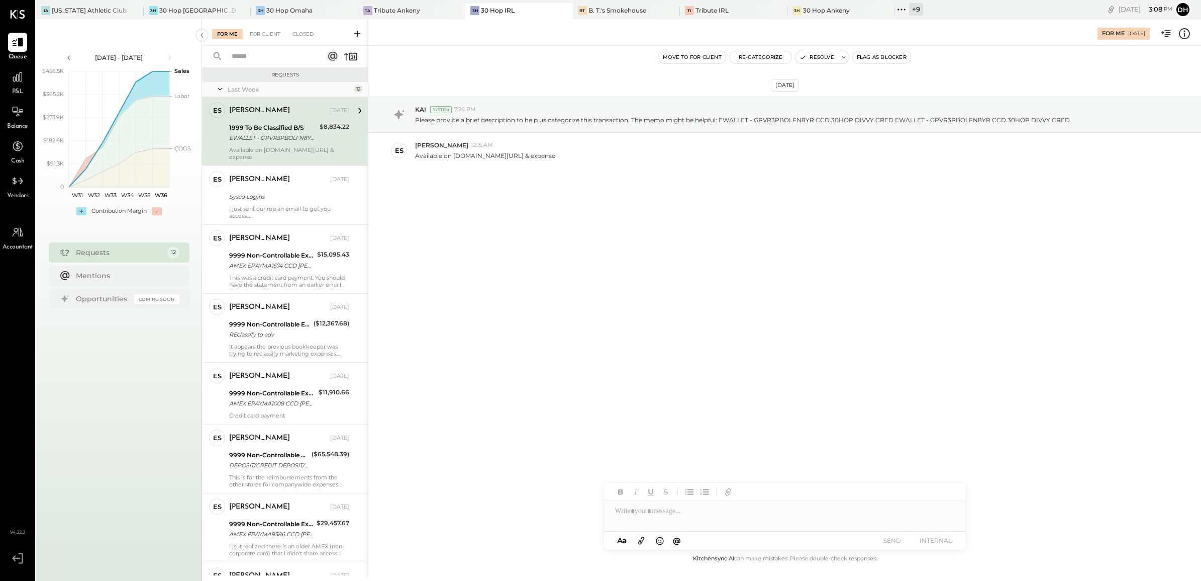
click at [262, 48] on input "text" at bounding box center [271, 56] width 91 height 17
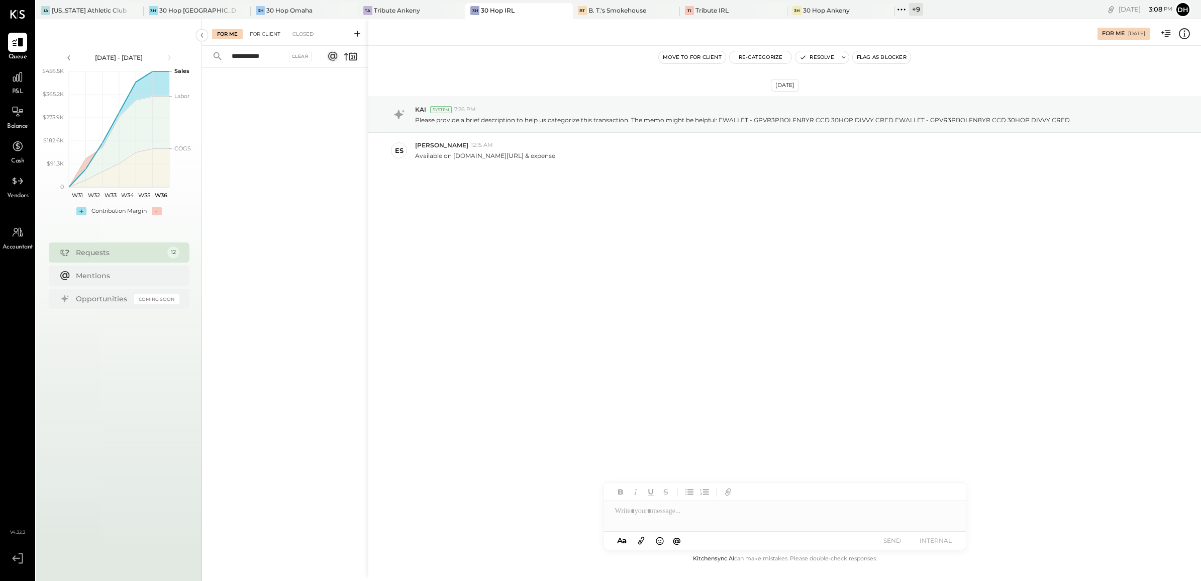
type input "**********"
click at [270, 34] on div "For Client" at bounding box center [265, 34] width 41 height 10
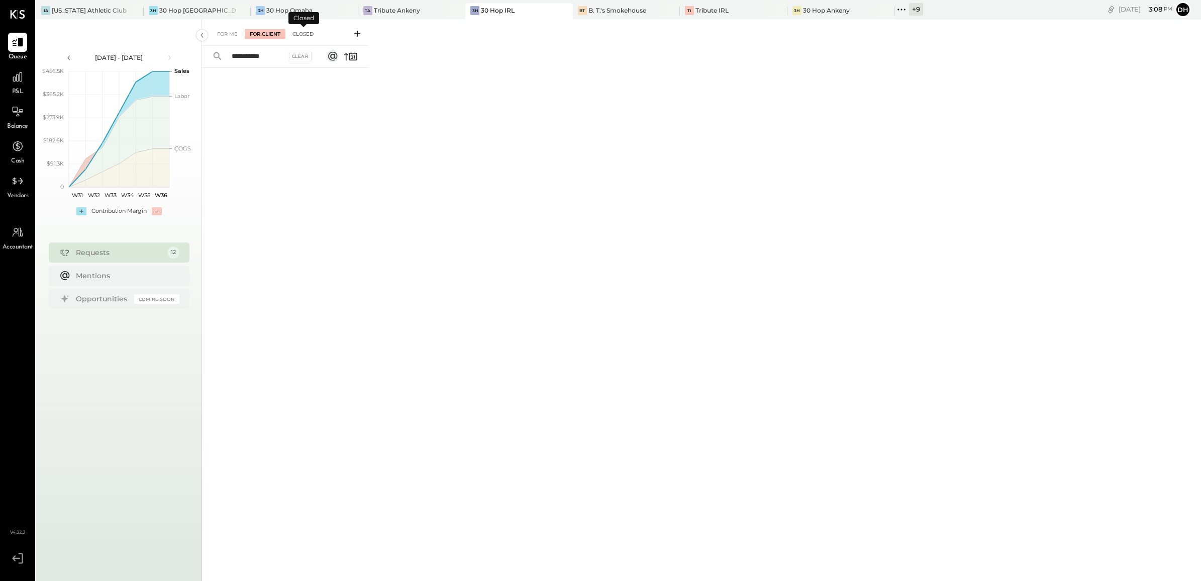
click at [299, 32] on div "Closed" at bounding box center [303, 34] width 31 height 10
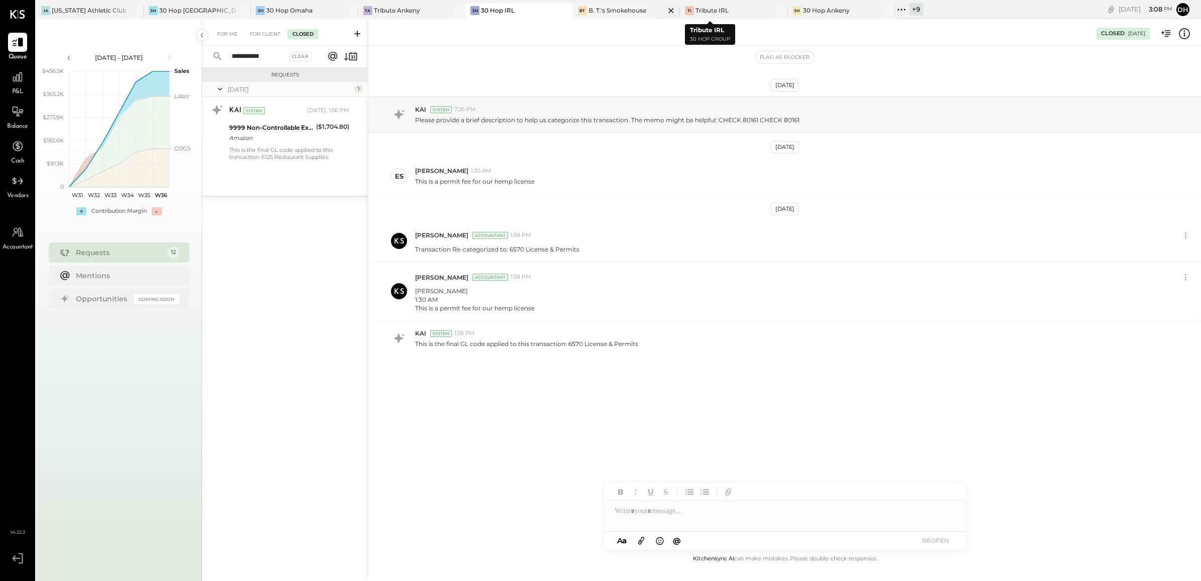
click at [619, 14] on div "B. T.'s Smokehouse" at bounding box center [618, 10] width 58 height 9
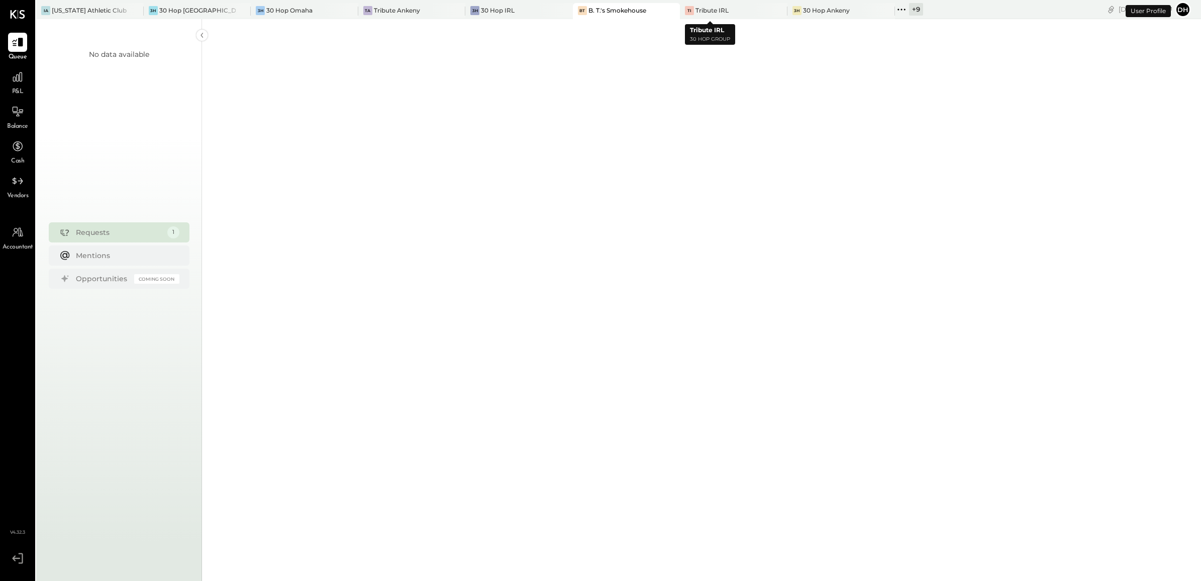
click at [696, 13] on div "Tribute IRL" at bounding box center [712, 10] width 33 height 9
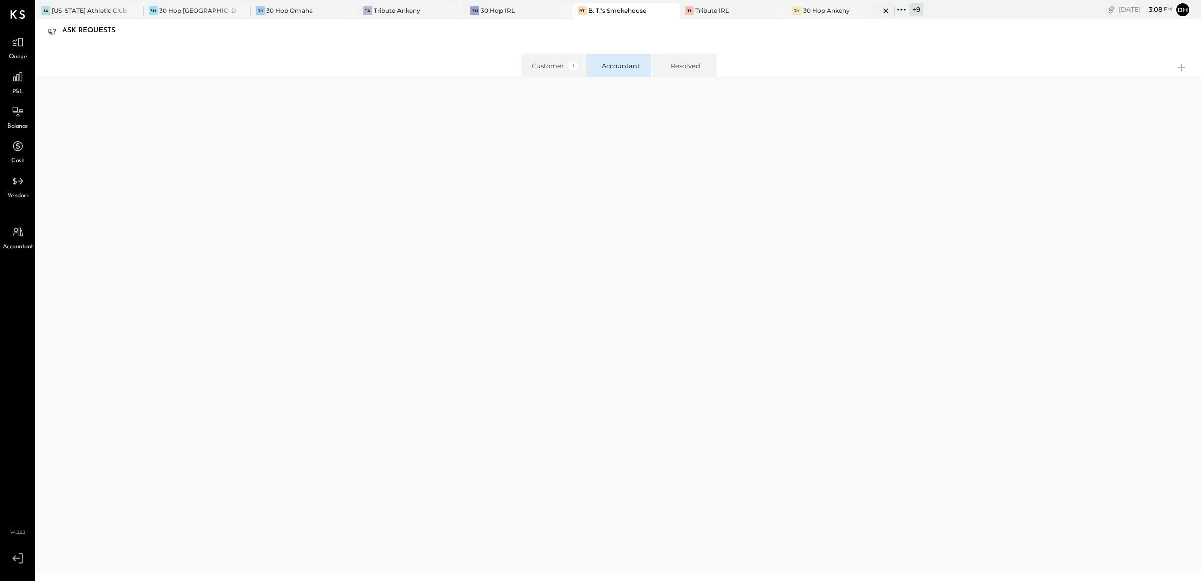
click at [809, 8] on div "30 Hop Ankeny" at bounding box center [826, 10] width 47 height 9
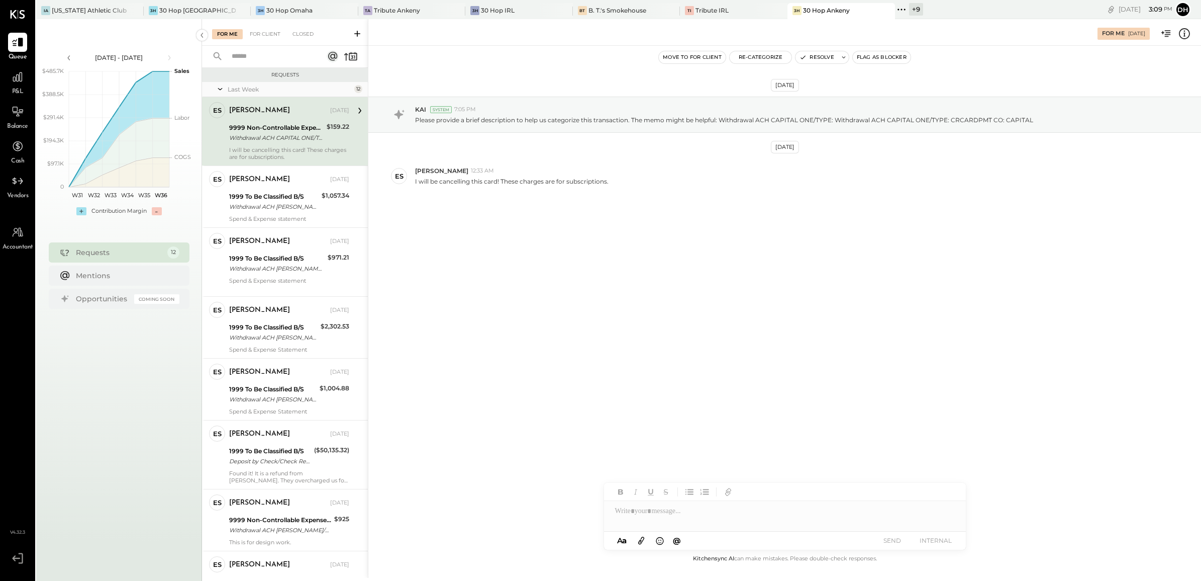
click at [256, 56] on input "text" at bounding box center [271, 56] width 91 height 17
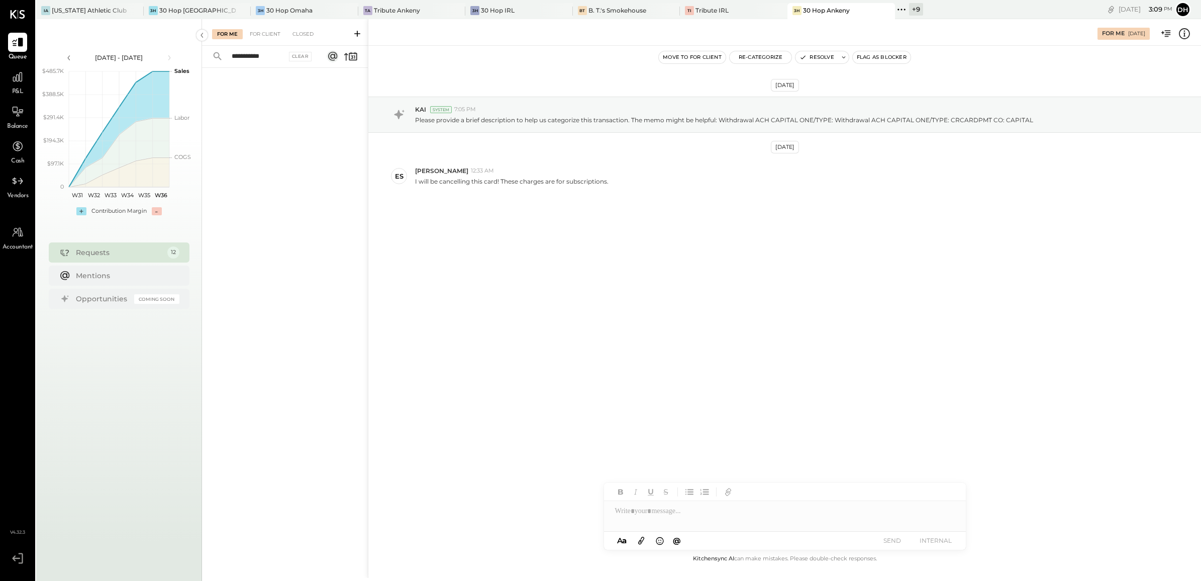
drag, startPoint x: 284, startPoint y: 55, endPoint x: 225, endPoint y: 54, distance: 59.3
click at [225, 54] on div "**********" at bounding box center [264, 57] width 125 height 22
click at [270, 29] on div "For Client" at bounding box center [265, 34] width 41 height 10
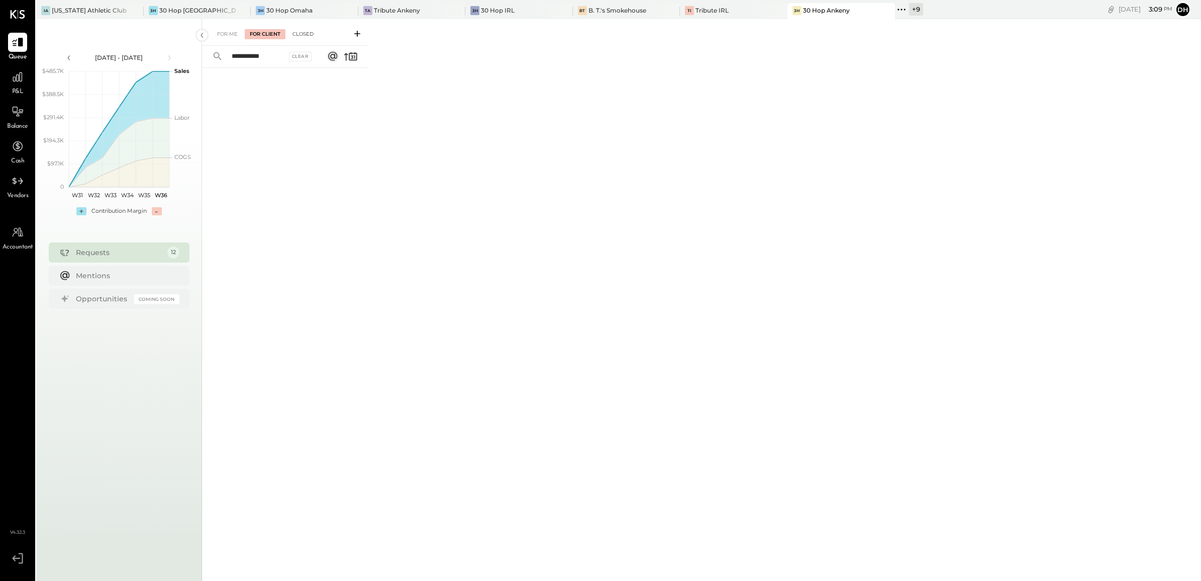
click at [303, 31] on div "Closed" at bounding box center [303, 34] width 31 height 10
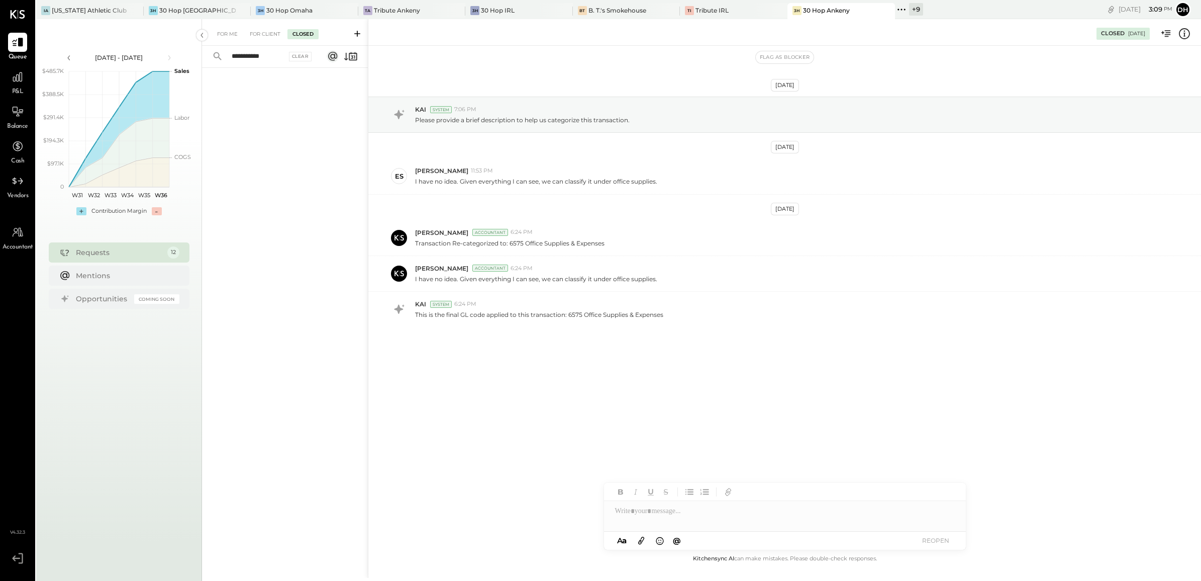
click at [276, 58] on input "**********" at bounding box center [256, 56] width 61 height 17
type input "*"
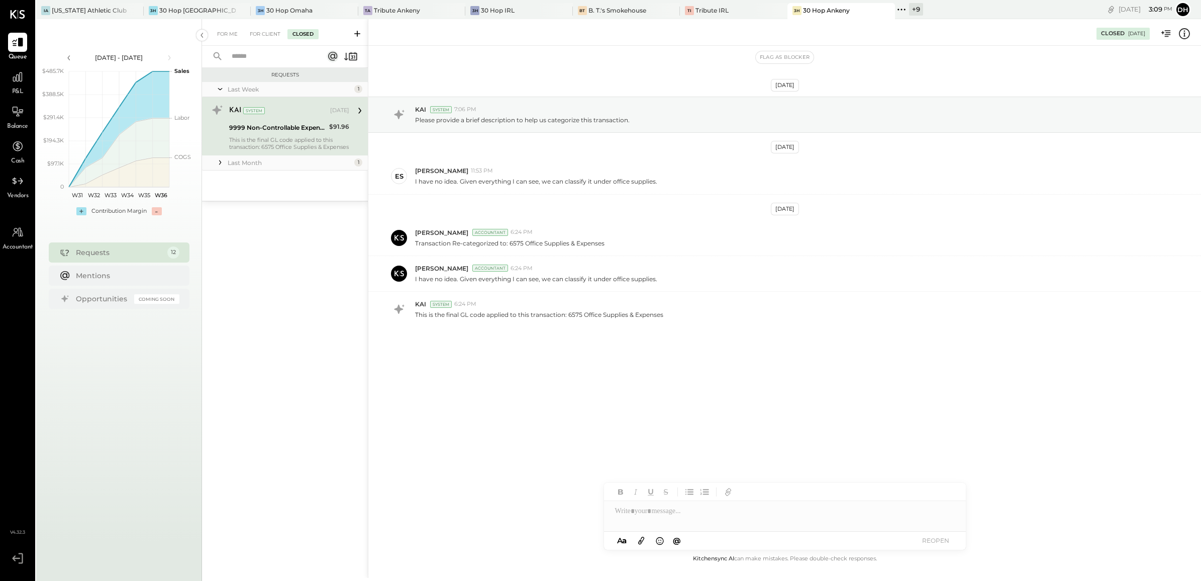
click at [260, 162] on div "Last Month" at bounding box center [290, 162] width 124 height 9
click at [307, 228] on div "This is the final GL code applied to this transaction: 6255:Marketing & Public …" at bounding box center [289, 227] width 120 height 14
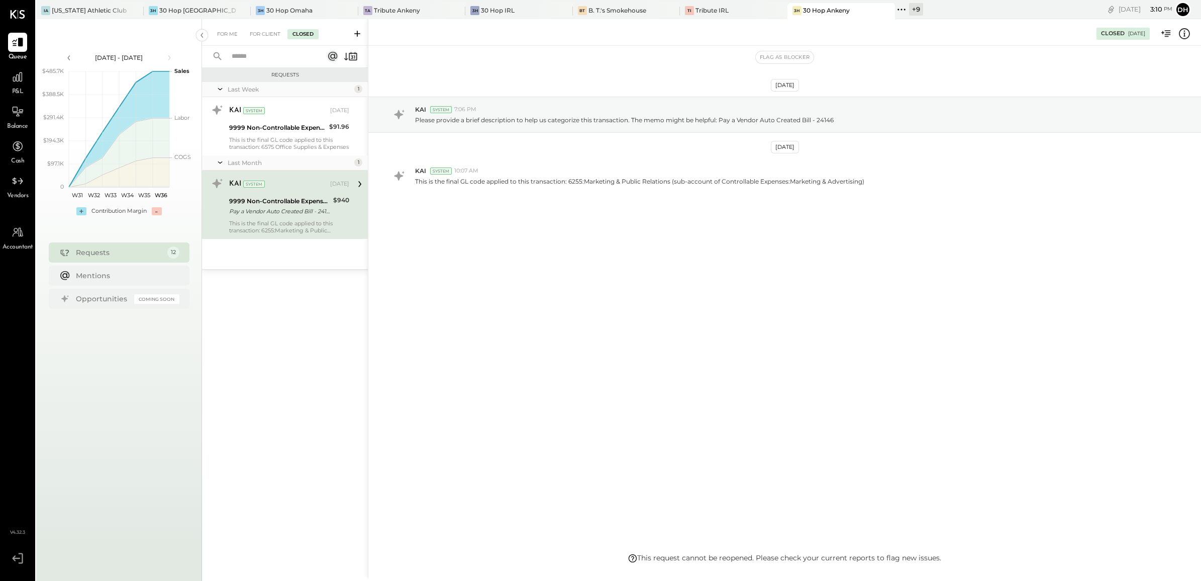
click at [909, 9] on div "+ 9" at bounding box center [916, 9] width 14 height 13
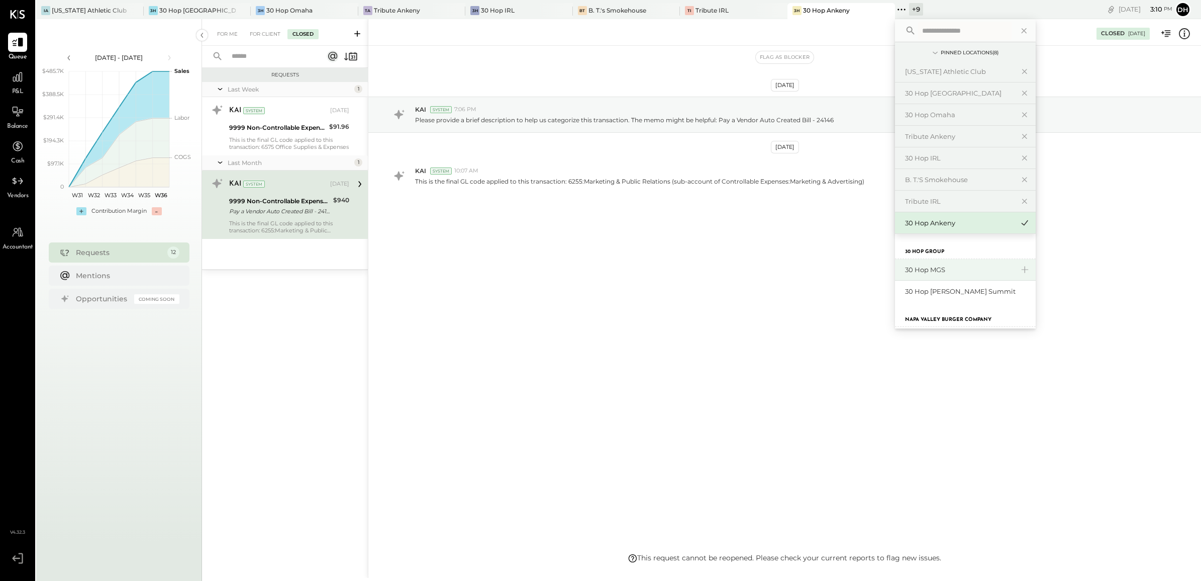
click at [914, 266] on div "30 Hop MGS" at bounding box center [959, 270] width 109 height 10
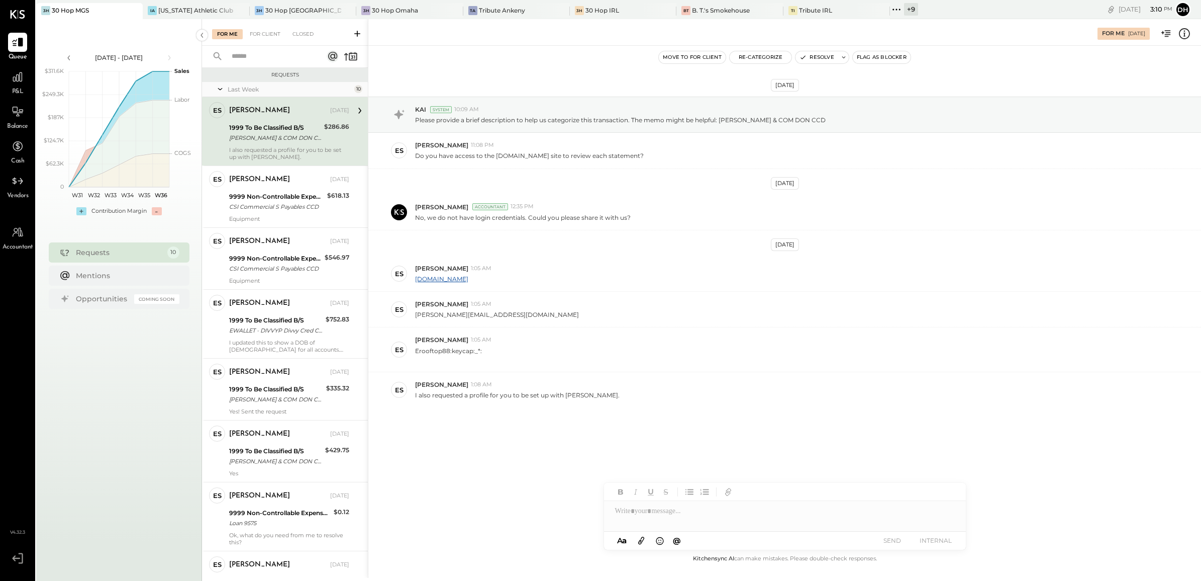
click at [269, 25] on div "For Me For Client Closed" at bounding box center [285, 32] width 166 height 27
drag, startPoint x: 277, startPoint y: 46, endPoint x: 277, endPoint y: 51, distance: 5.5
click at [277, 51] on div at bounding box center [264, 57] width 125 height 22
click at [277, 51] on input "text" at bounding box center [271, 56] width 91 height 17
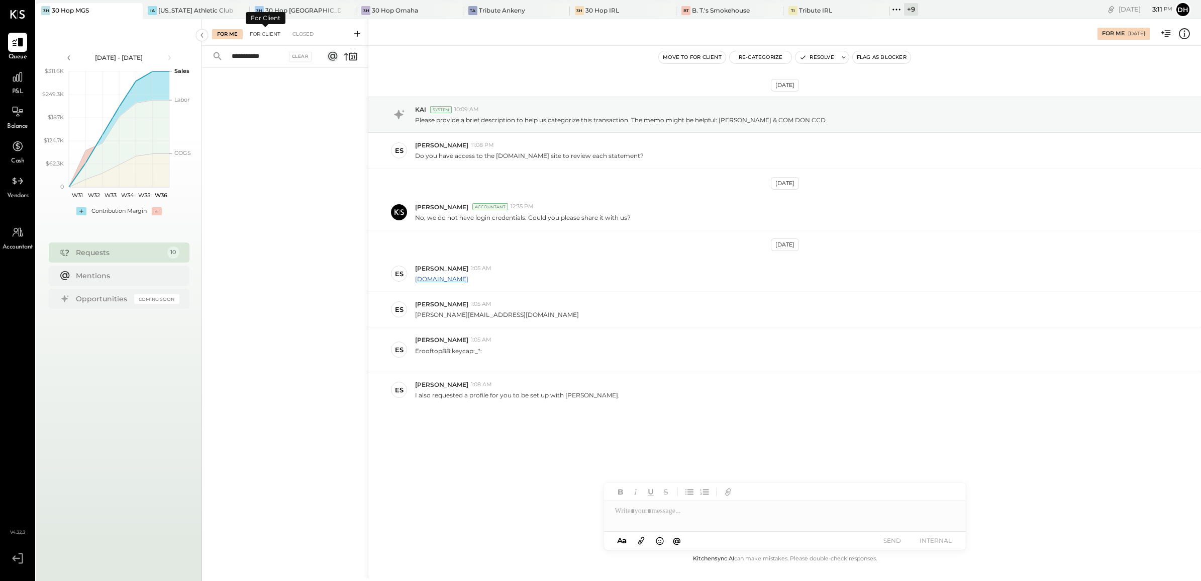
type input "**********"
click at [272, 34] on div "For Client" at bounding box center [265, 34] width 41 height 10
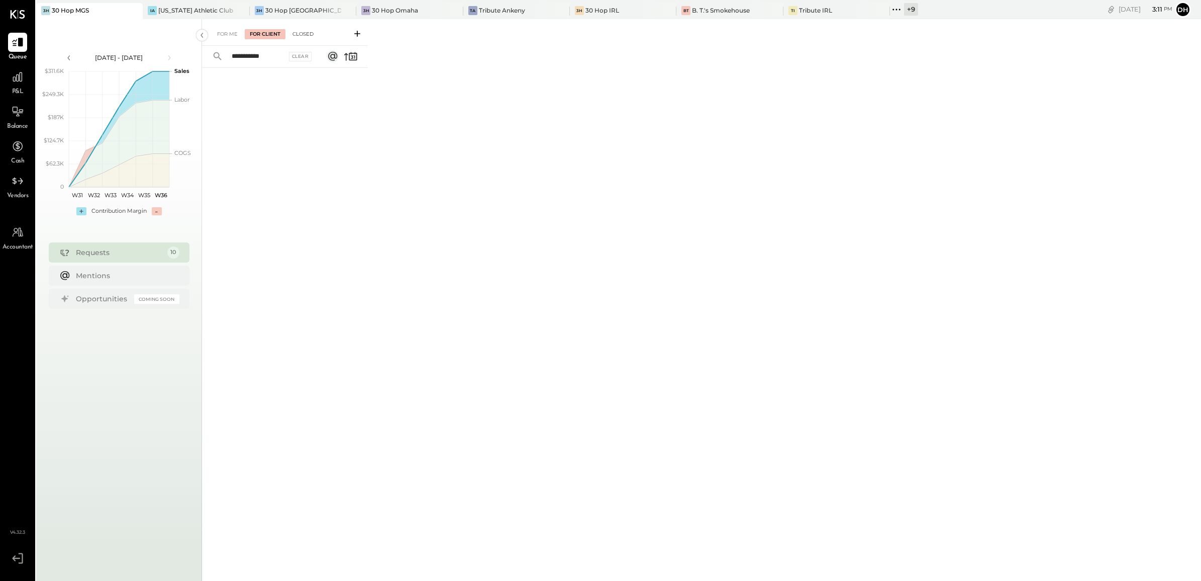
click at [297, 33] on div "Closed" at bounding box center [303, 34] width 31 height 10
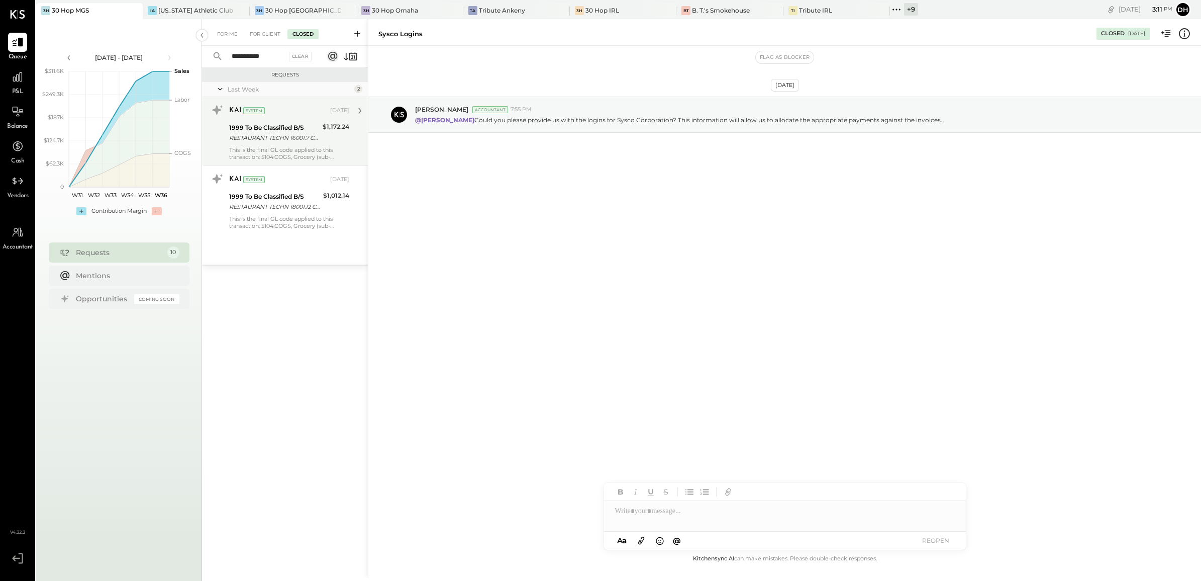
click at [251, 133] on div "RESTAURANT TECHN 16001.7 CCD" at bounding box center [274, 138] width 90 height 10
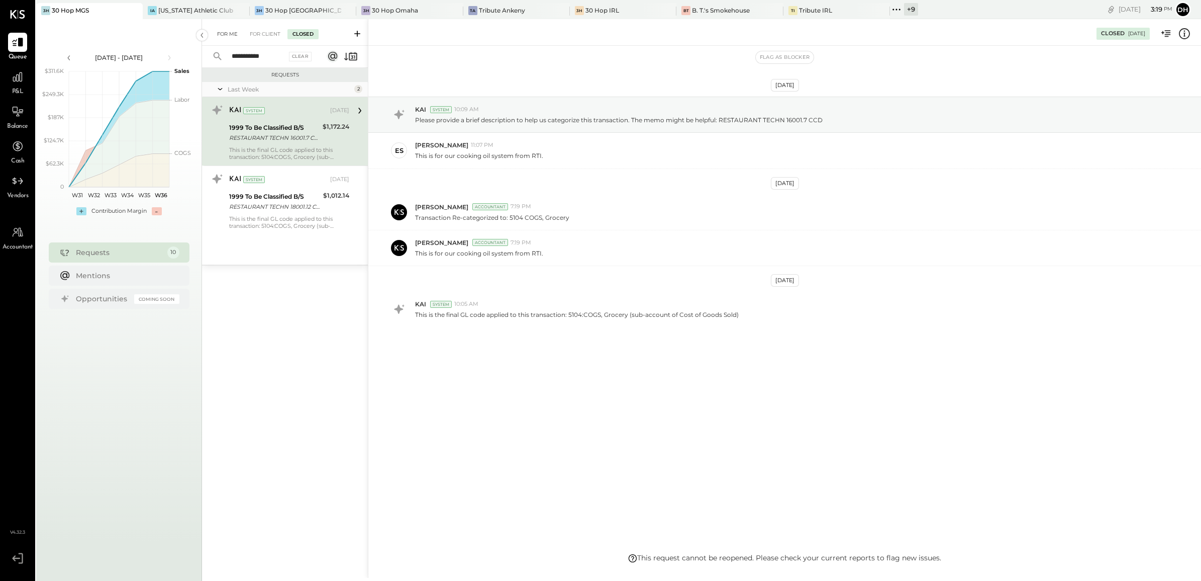
click at [220, 36] on div "For Me" at bounding box center [227, 34] width 31 height 10
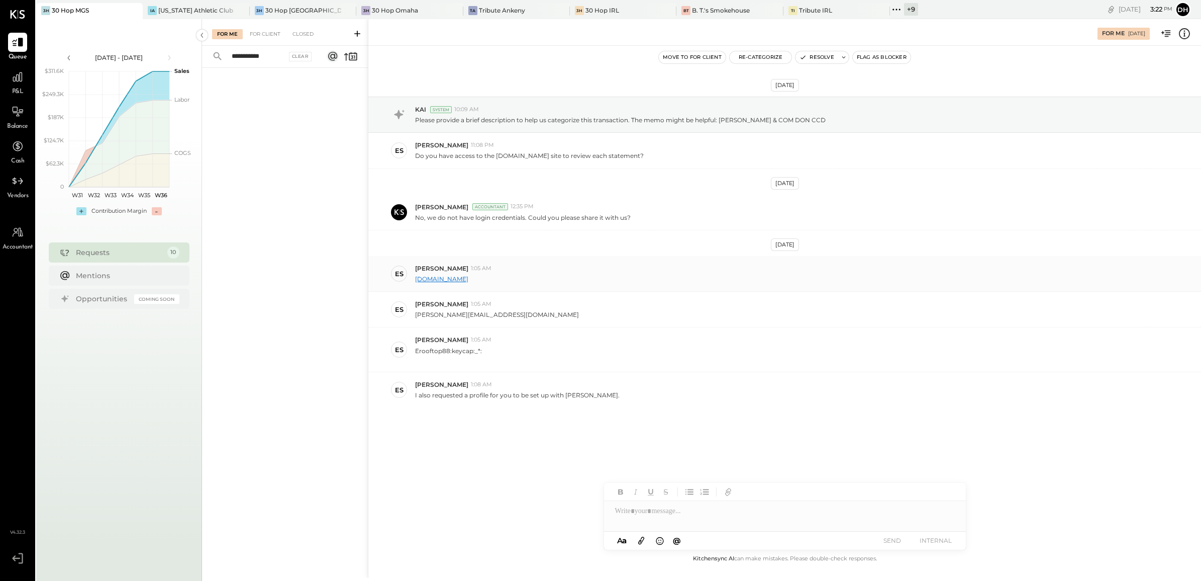
click at [443, 283] on link "[DOMAIN_NAME]" at bounding box center [441, 279] width 53 height 8
drag, startPoint x: 476, startPoint y: 313, endPoint x: 415, endPoint y: 317, distance: 60.9
click at [415, 317] on div "[PERSON_NAME][EMAIL_ADDRESS][DOMAIN_NAME]" at bounding box center [804, 313] width 778 height 11
copy p "[PERSON_NAME][EMAIL_ADDRESS][DOMAIN_NAME]"
drag, startPoint x: 449, startPoint y: 351, endPoint x: 418, endPoint y: 351, distance: 31.2
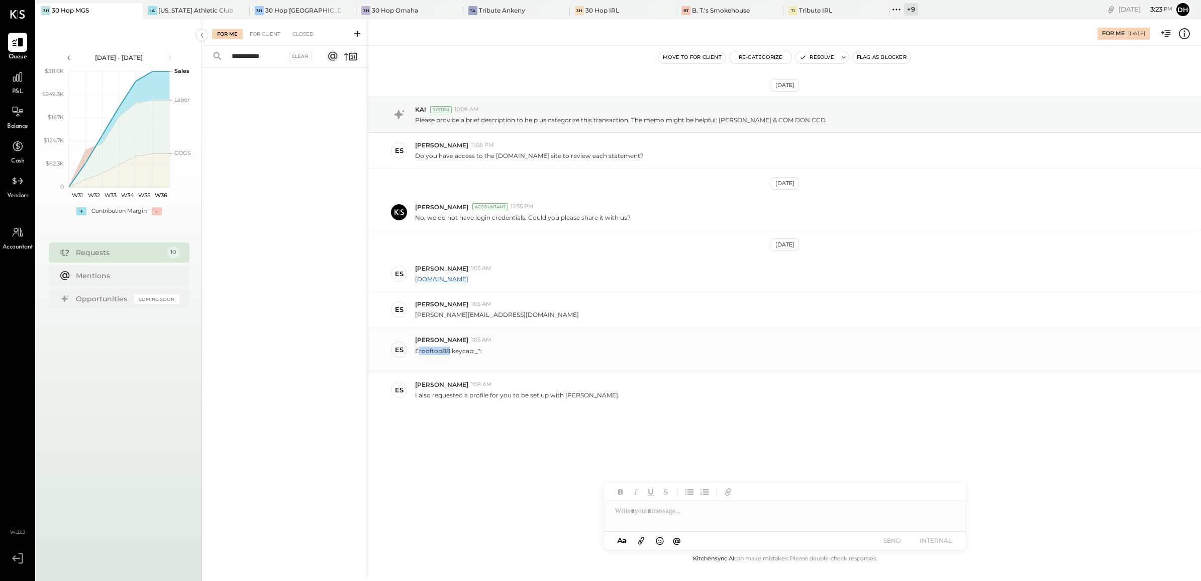
click at [418, 351] on p "Erooftop88:keycap:_*:" at bounding box center [448, 354] width 67 height 17
copy p "rooftop88"
drag, startPoint x: 484, startPoint y: 350, endPoint x: 415, endPoint y: 352, distance: 68.9
click at [415, 352] on div "Erooftop88:keycap:_*:" at bounding box center [804, 353] width 778 height 19
copy p "Erooftop88:keycap:_*:"
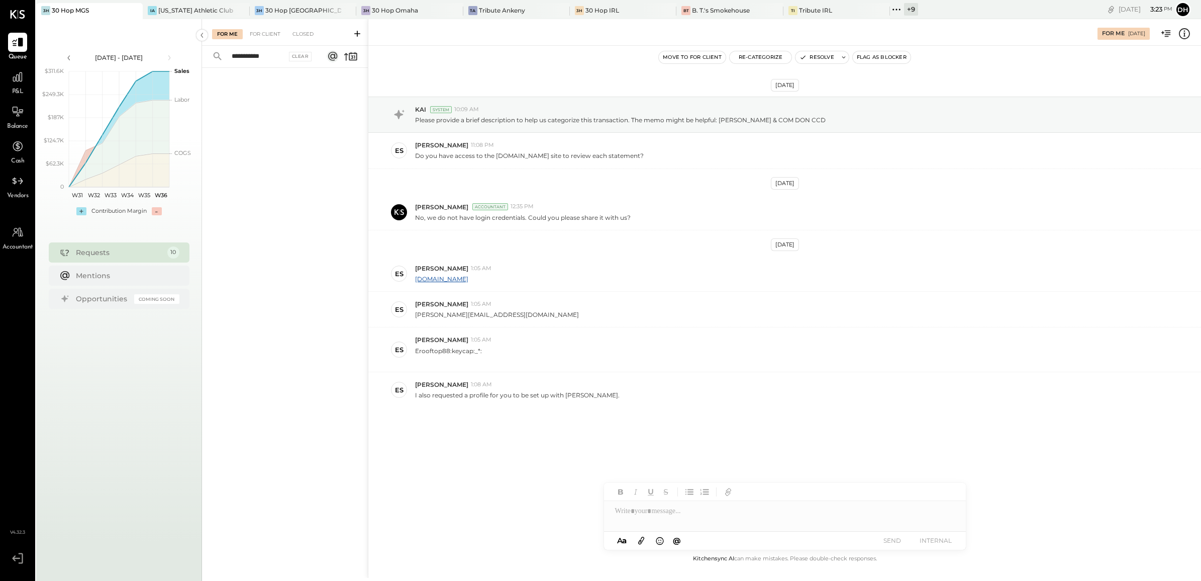
click at [724, 509] on div at bounding box center [785, 511] width 362 height 20
paste div
click at [887, 541] on button "SEND" at bounding box center [893, 540] width 40 height 14
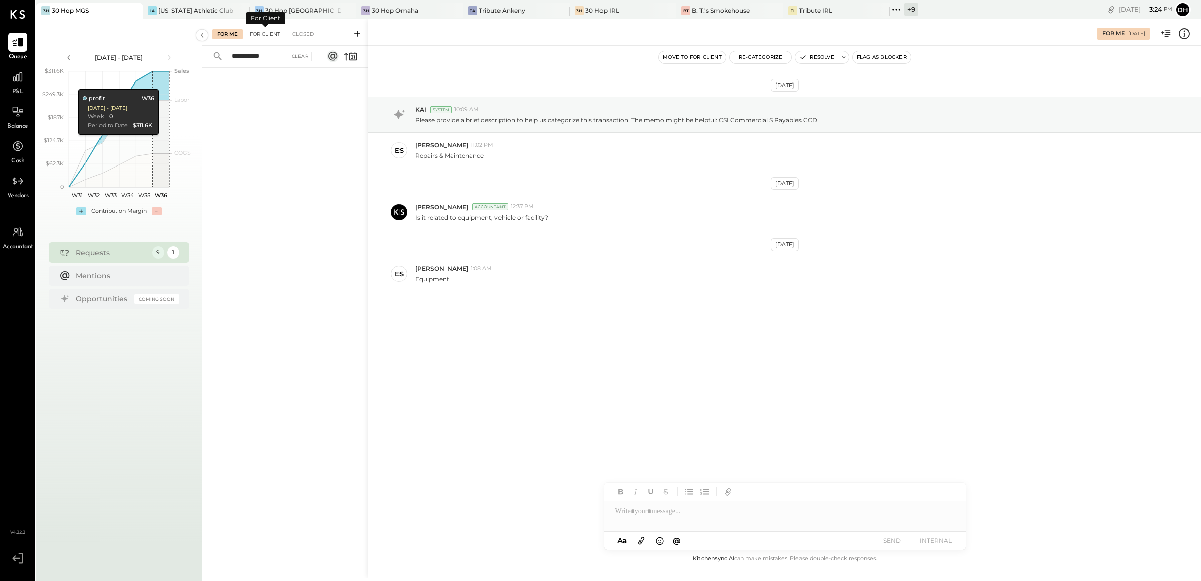
click at [261, 35] on div "For Client" at bounding box center [265, 34] width 41 height 10
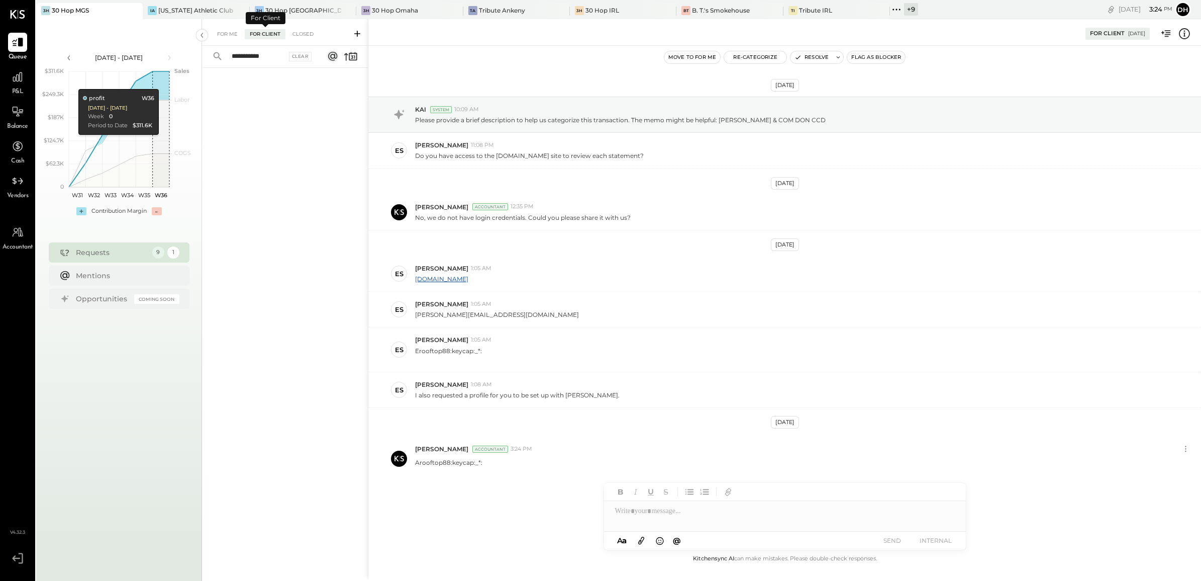
scroll to position [8, 0]
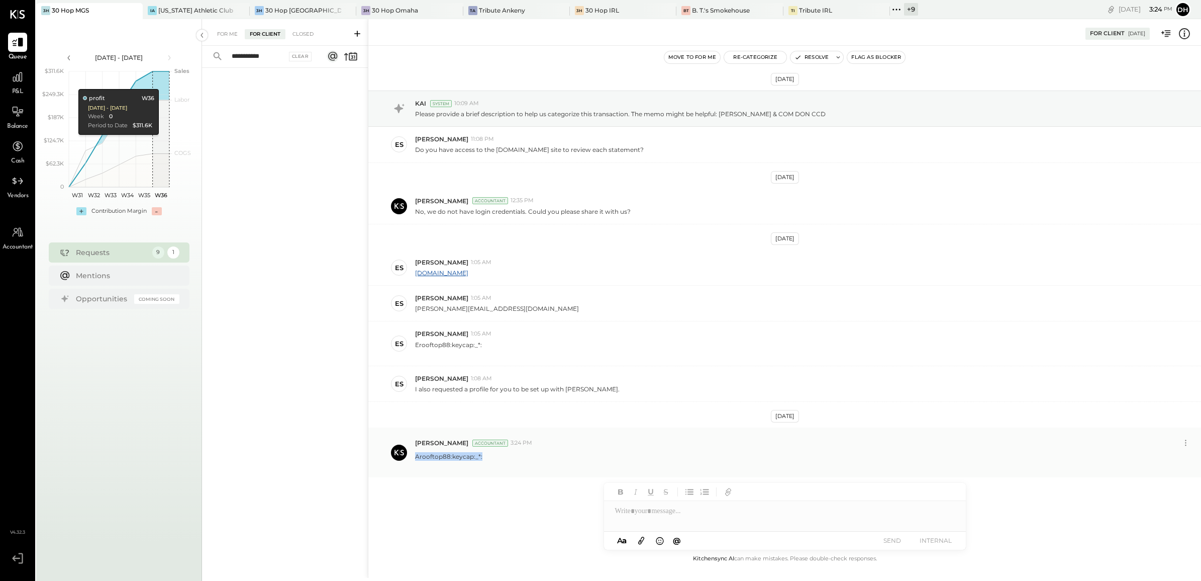
drag, startPoint x: 493, startPoint y: 456, endPoint x: 415, endPoint y: 456, distance: 77.9
click at [415, 456] on div "Arooftop88:keycap:_*:" at bounding box center [804, 459] width 778 height 19
copy p "Arooftop88:keycap:_*:"
click at [1189, 442] on icon at bounding box center [1186, 442] width 11 height 11
click at [1169, 477] on button "Delete Message..." at bounding box center [1160, 476] width 68 height 17
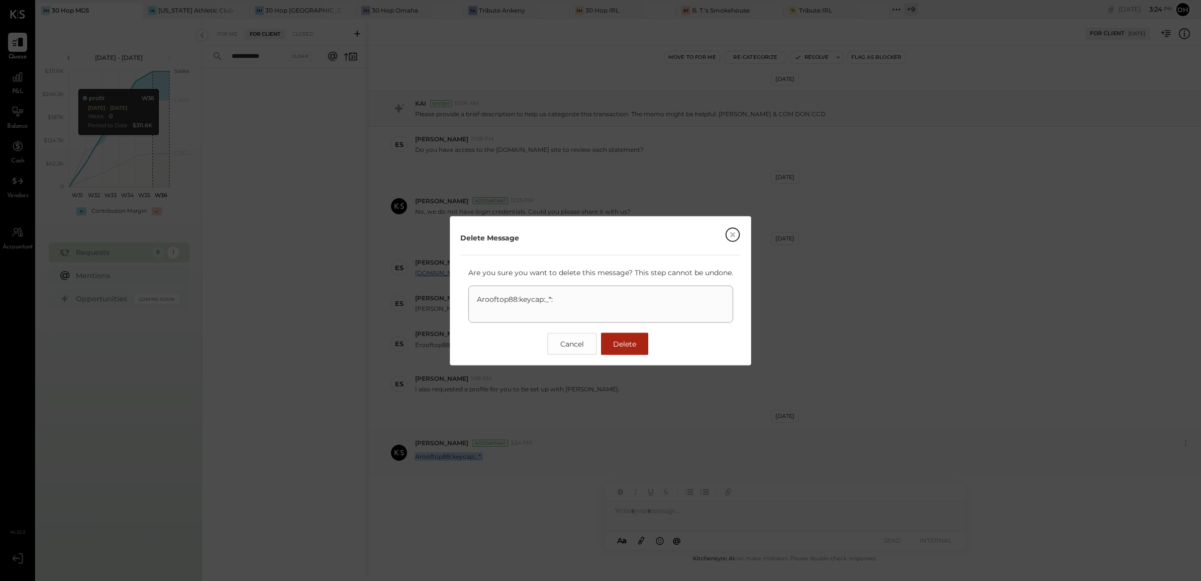
click at [618, 343] on span "Delete" at bounding box center [624, 343] width 23 height 9
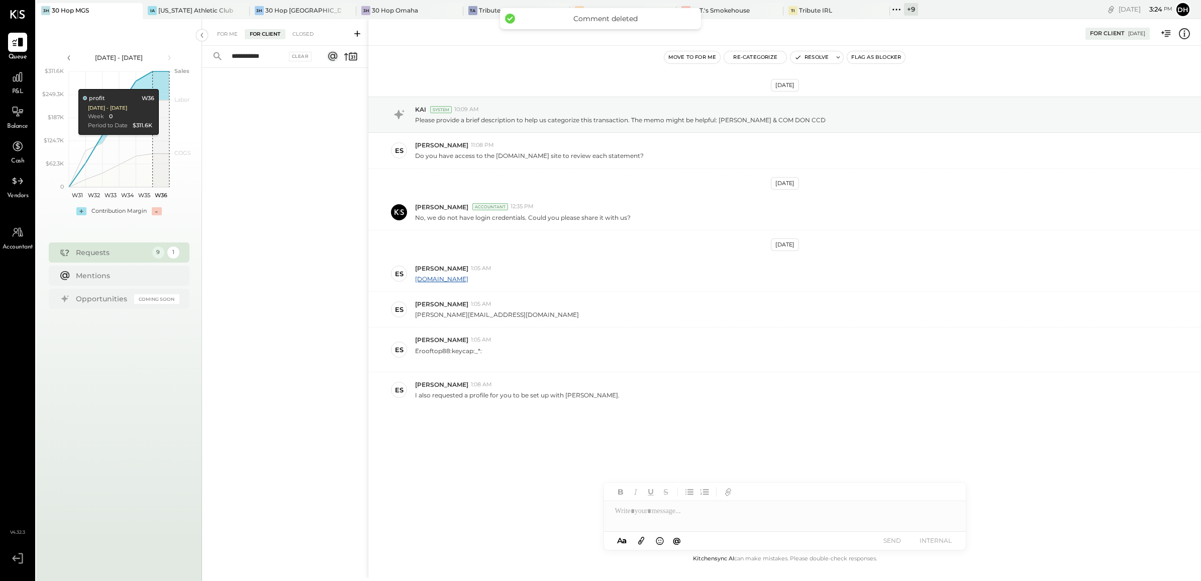
scroll to position [0, 0]
drag, startPoint x: 486, startPoint y: 313, endPoint x: 415, endPoint y: 315, distance: 70.9
click at [415, 315] on div "[PERSON_NAME][EMAIL_ADDRESS][DOMAIN_NAME]" at bounding box center [804, 313] width 778 height 11
copy p "[PERSON_NAME][EMAIL_ADDRESS][DOMAIN_NAME]"
